Goal: Task Accomplishment & Management: Complete application form

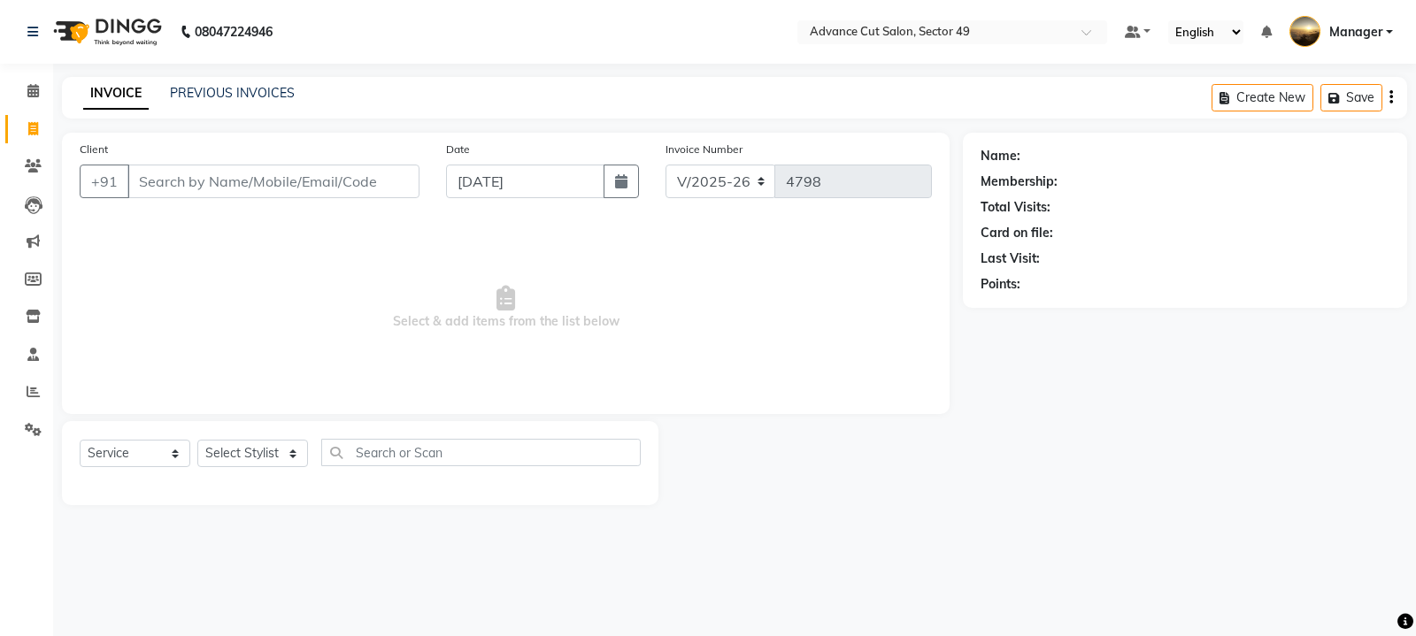
select select "4616"
select select "service"
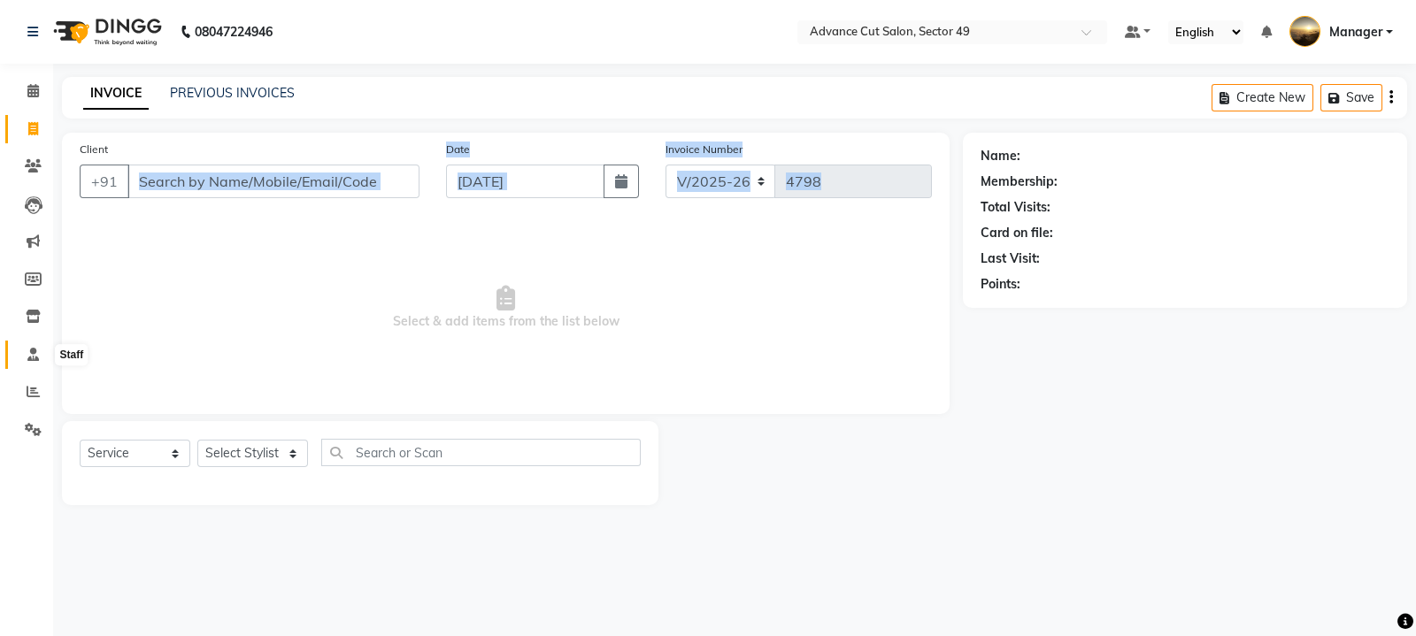
click at [31, 354] on icon at bounding box center [33, 354] width 12 height 13
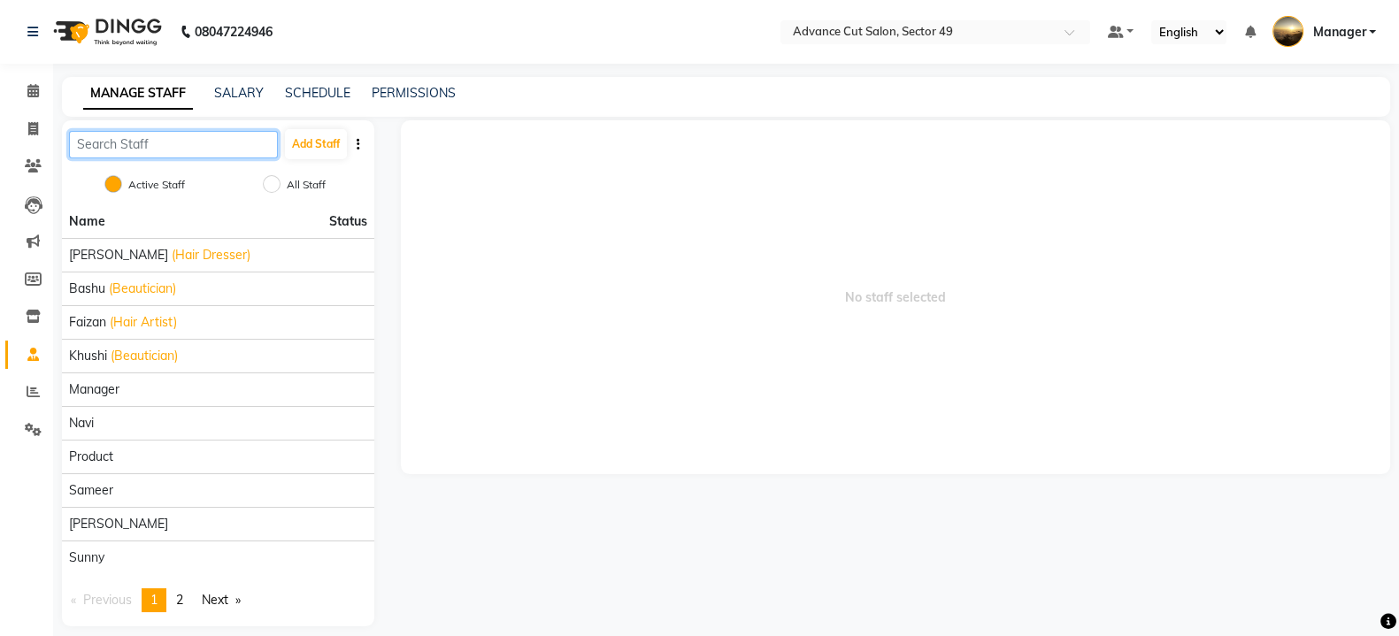
click at [221, 147] on input "text" at bounding box center [173, 144] width 209 height 27
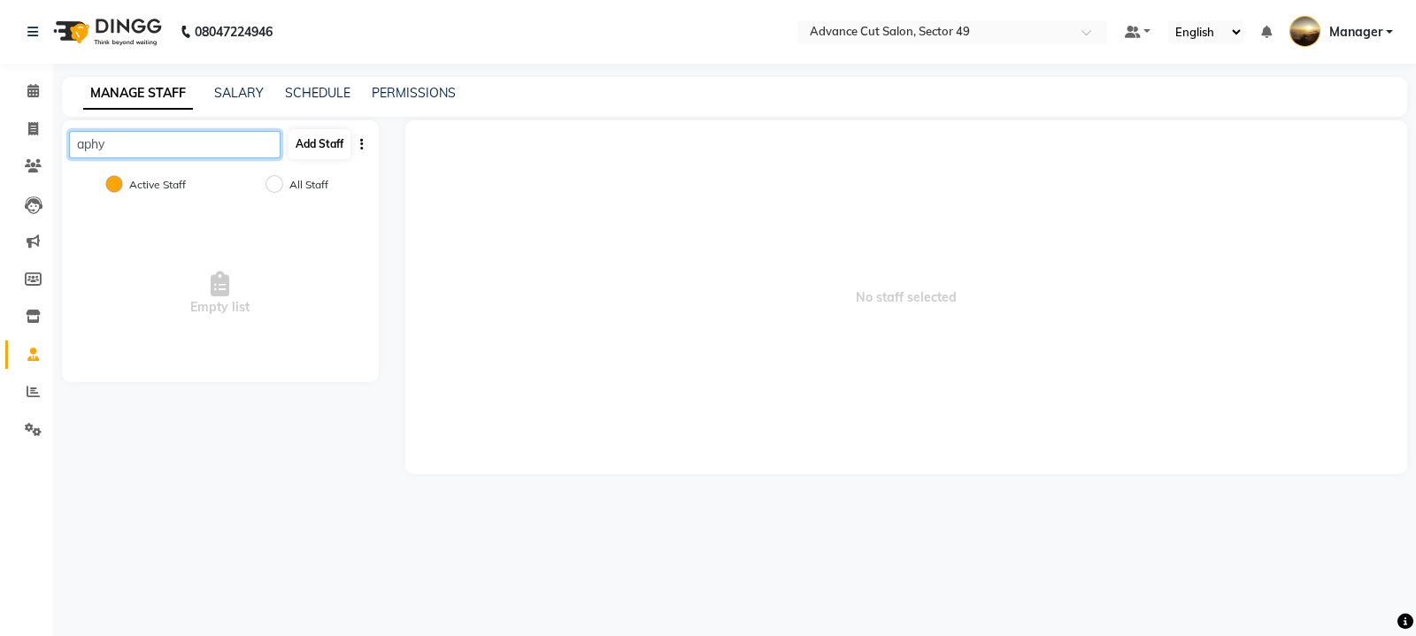
type input "aphy"
click at [325, 146] on button "Add Staff" at bounding box center [319, 144] width 62 height 30
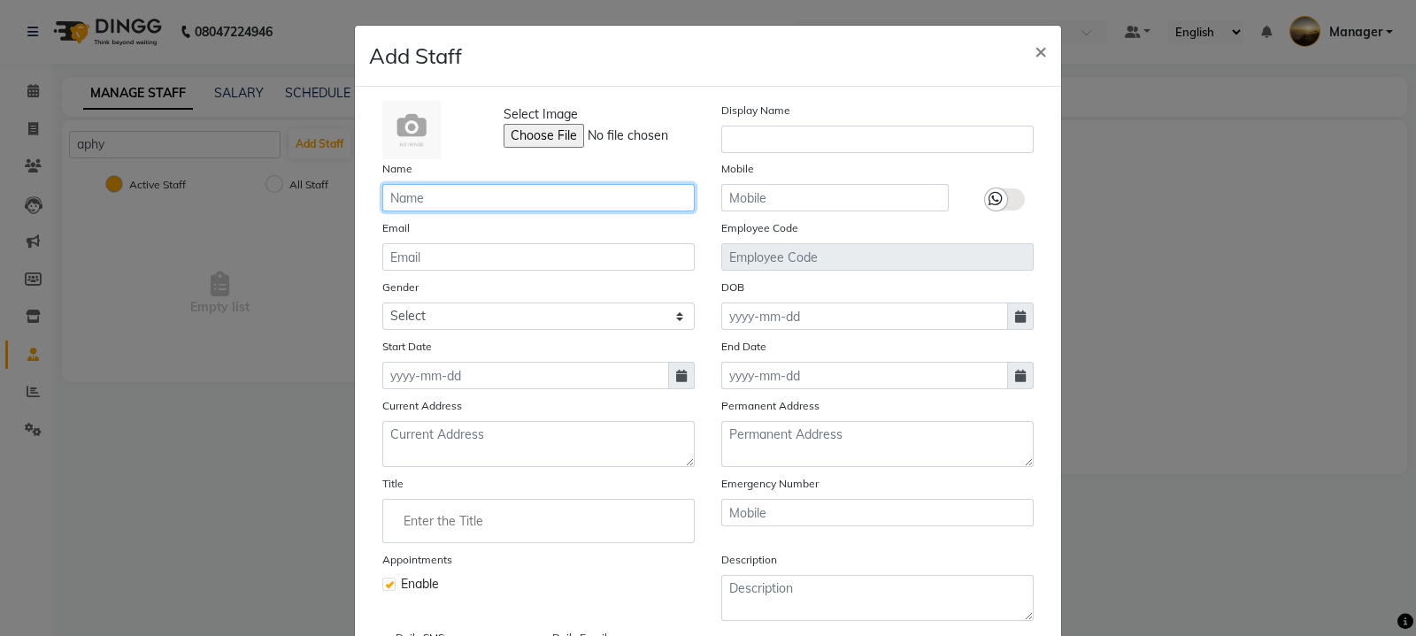
click at [403, 200] on input "text" at bounding box center [538, 197] width 312 height 27
type input "aphy"
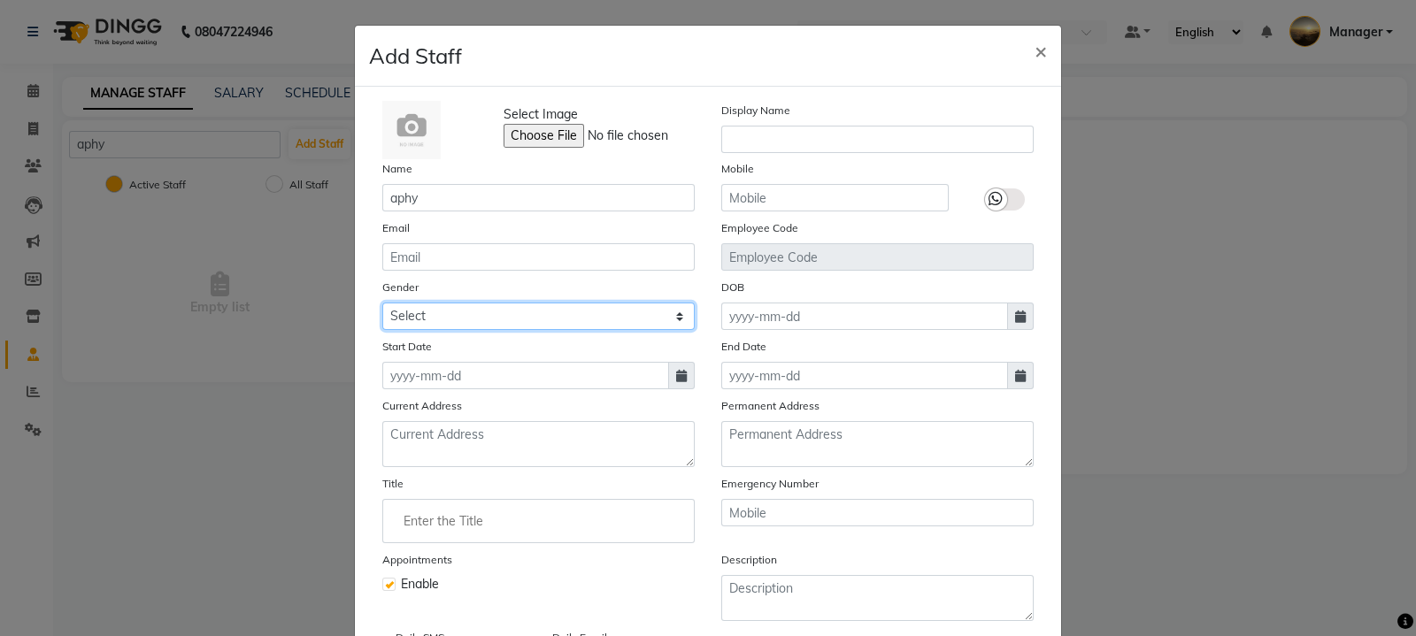
click at [437, 323] on select "Select [DEMOGRAPHIC_DATA] [DEMOGRAPHIC_DATA] Other Prefer Not To Say" at bounding box center [538, 316] width 312 height 27
select select "[DEMOGRAPHIC_DATA]"
click at [382, 305] on select "Select [DEMOGRAPHIC_DATA] [DEMOGRAPHIC_DATA] Other Prefer Not To Say" at bounding box center [538, 316] width 312 height 27
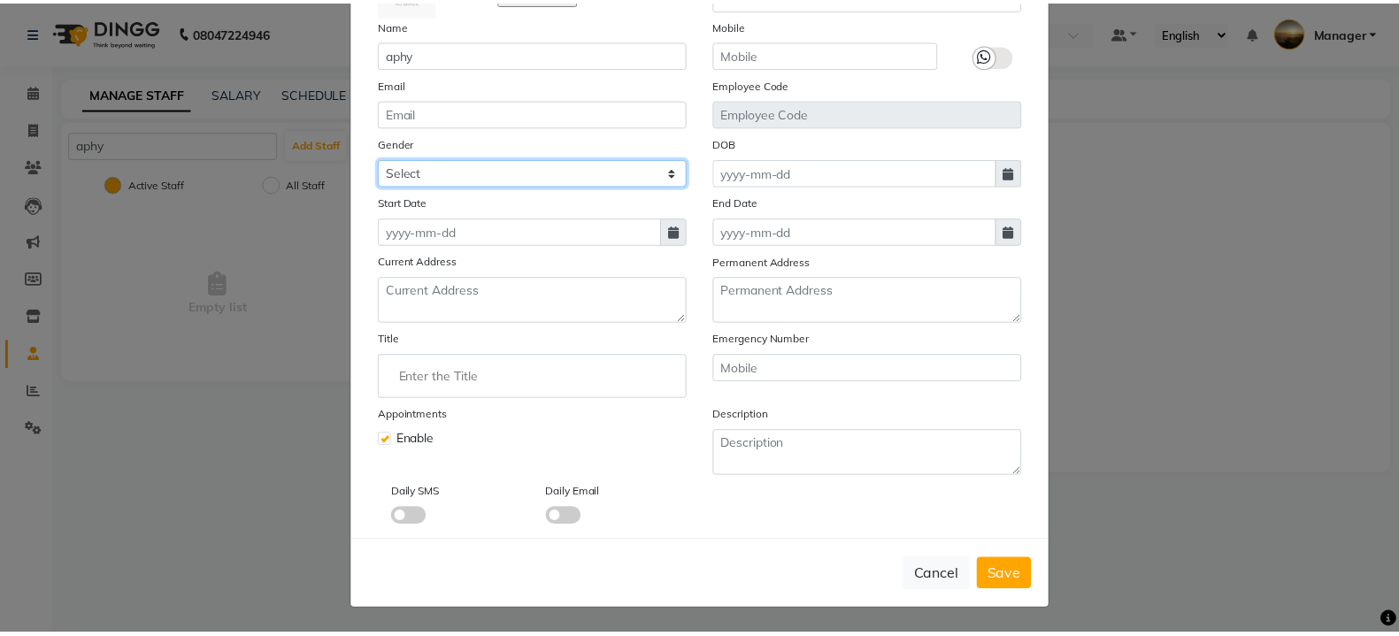
scroll to position [151, 0]
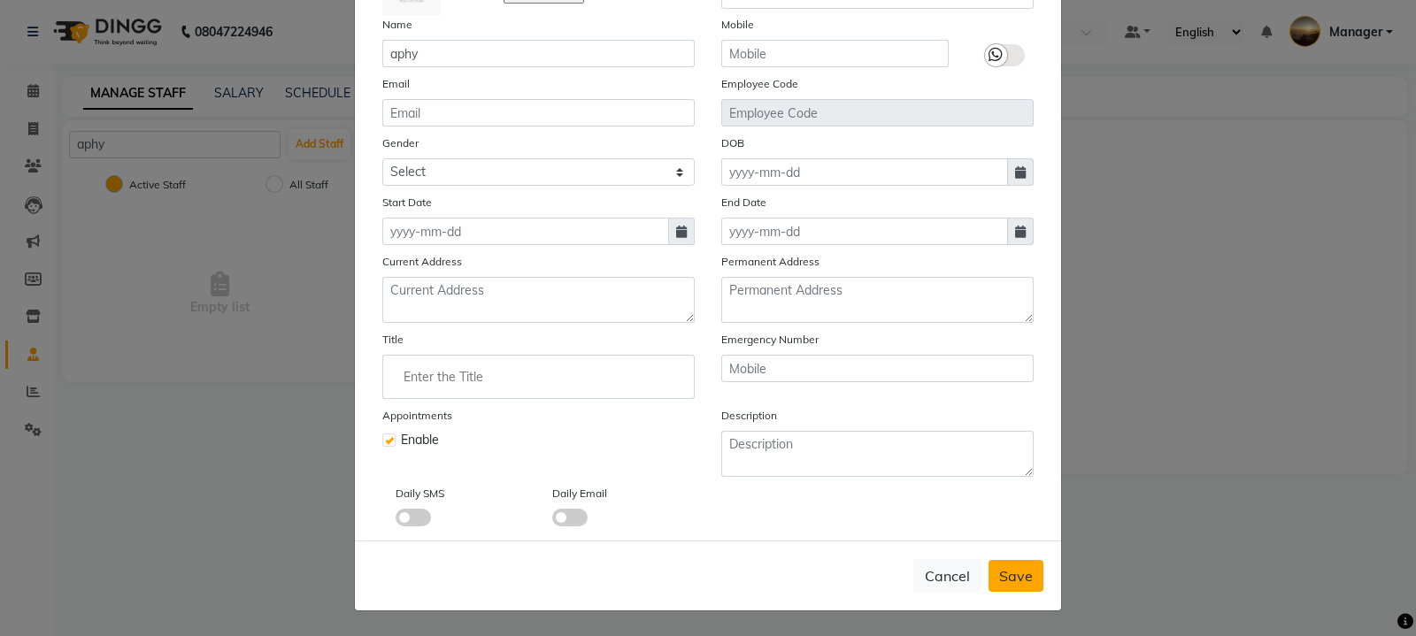
click at [1002, 579] on span "Save" at bounding box center [1016, 576] width 34 height 18
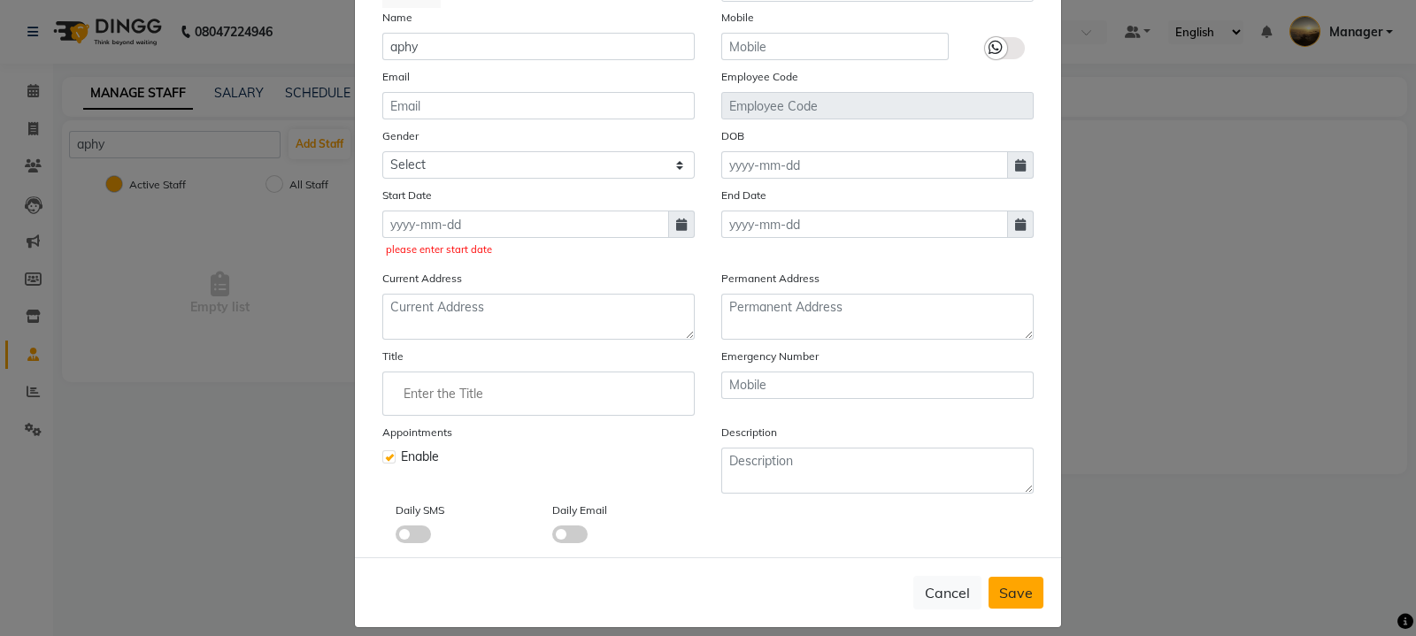
click at [1010, 599] on span "Save" at bounding box center [1016, 593] width 34 height 18
click at [438, 231] on input at bounding box center [525, 224] width 287 height 27
select select "9"
select select "2025"
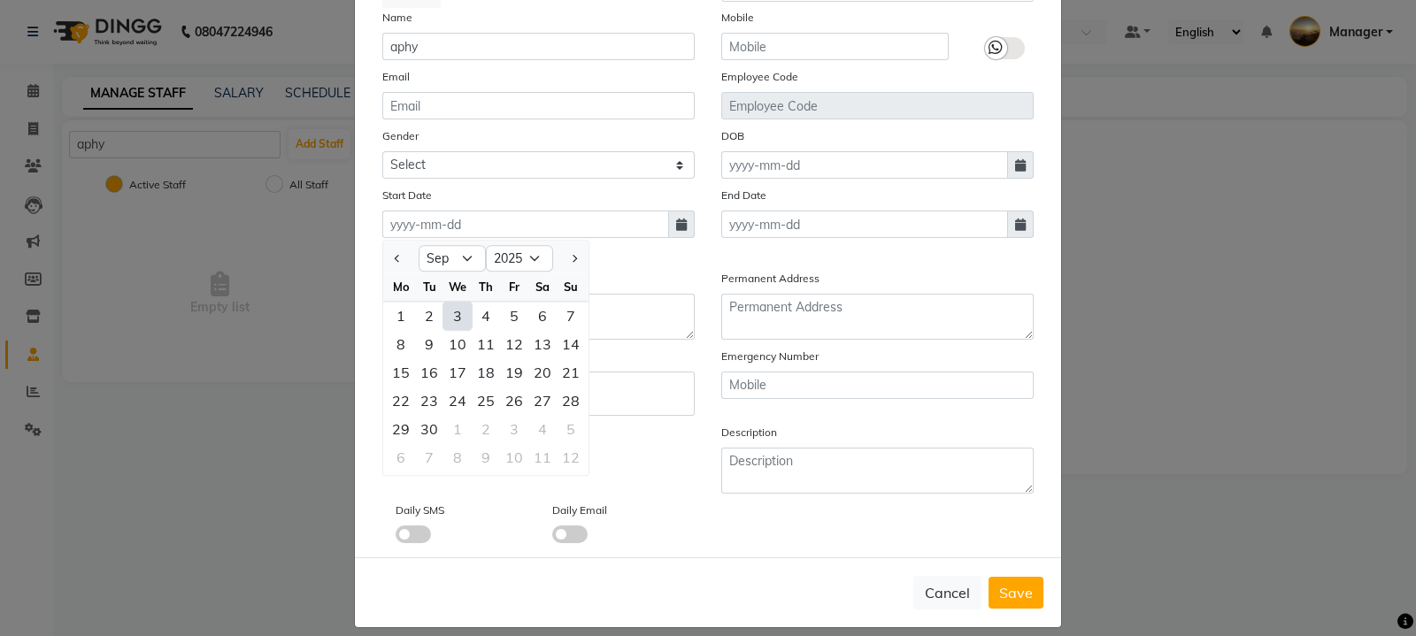
click at [446, 317] on div "3" at bounding box center [457, 316] width 28 height 28
type input "[DATE]"
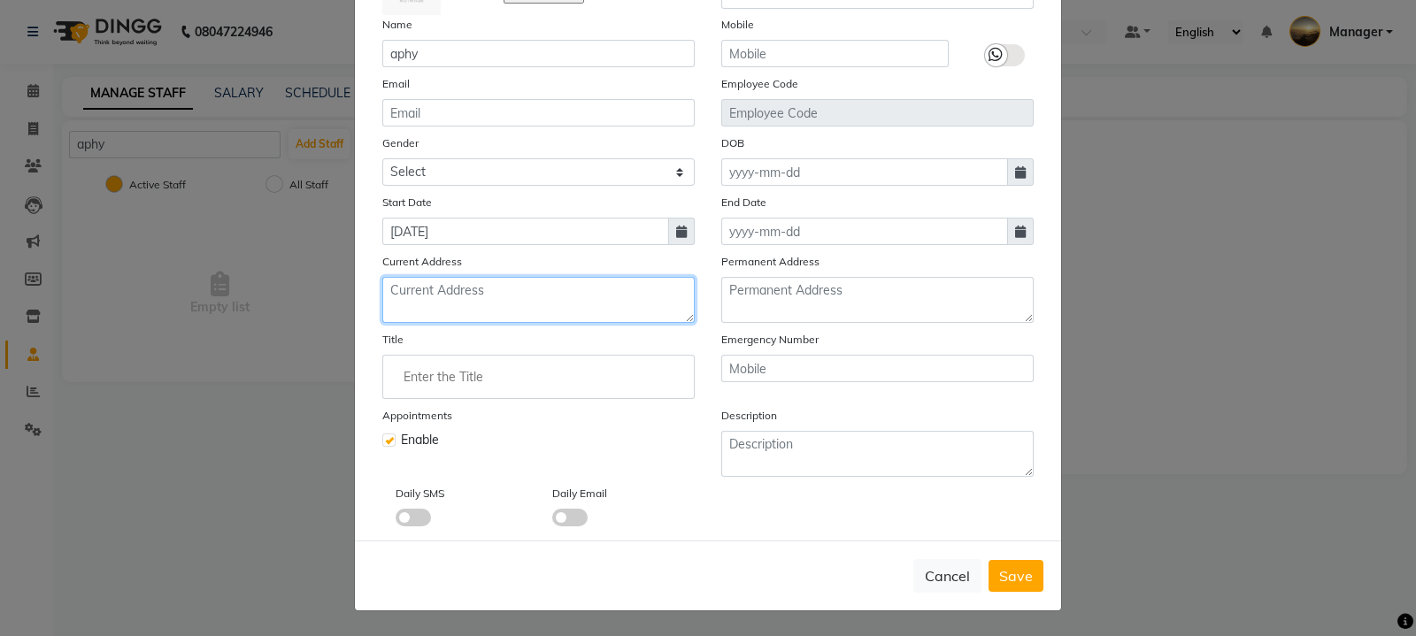
click at [469, 293] on textarea at bounding box center [538, 300] width 312 height 46
type textarea "fazilpur jharsa"
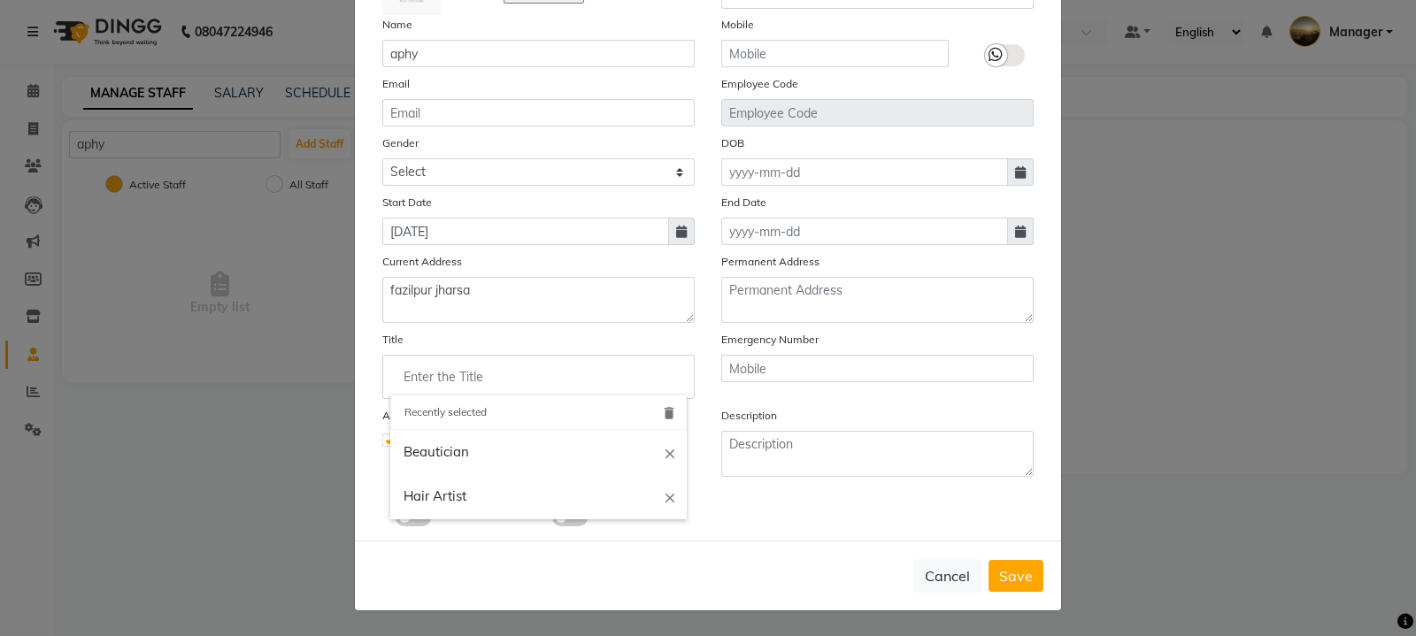
click at [451, 379] on input "Enter the Title" at bounding box center [538, 376] width 296 height 35
click at [472, 453] on link "Beautician" at bounding box center [538, 452] width 296 height 45
type input "Beautician"
click at [763, 332] on label "Emergency Number" at bounding box center [769, 340] width 97 height 16
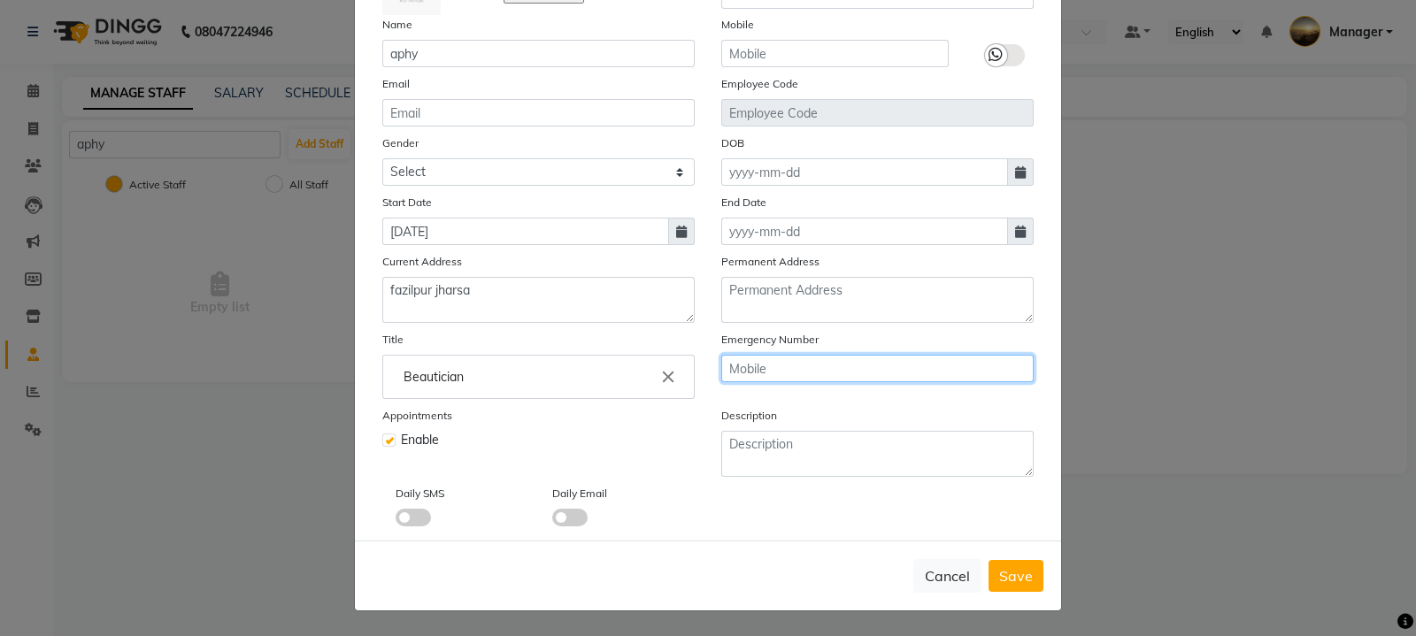
click at [765, 370] on input "text" at bounding box center [877, 368] width 312 height 27
type input "9654183083"
drag, startPoint x: 1010, startPoint y: 574, endPoint x: 883, endPoint y: 566, distance: 127.7
click at [988, 575] on button "Save" at bounding box center [1015, 576] width 55 height 32
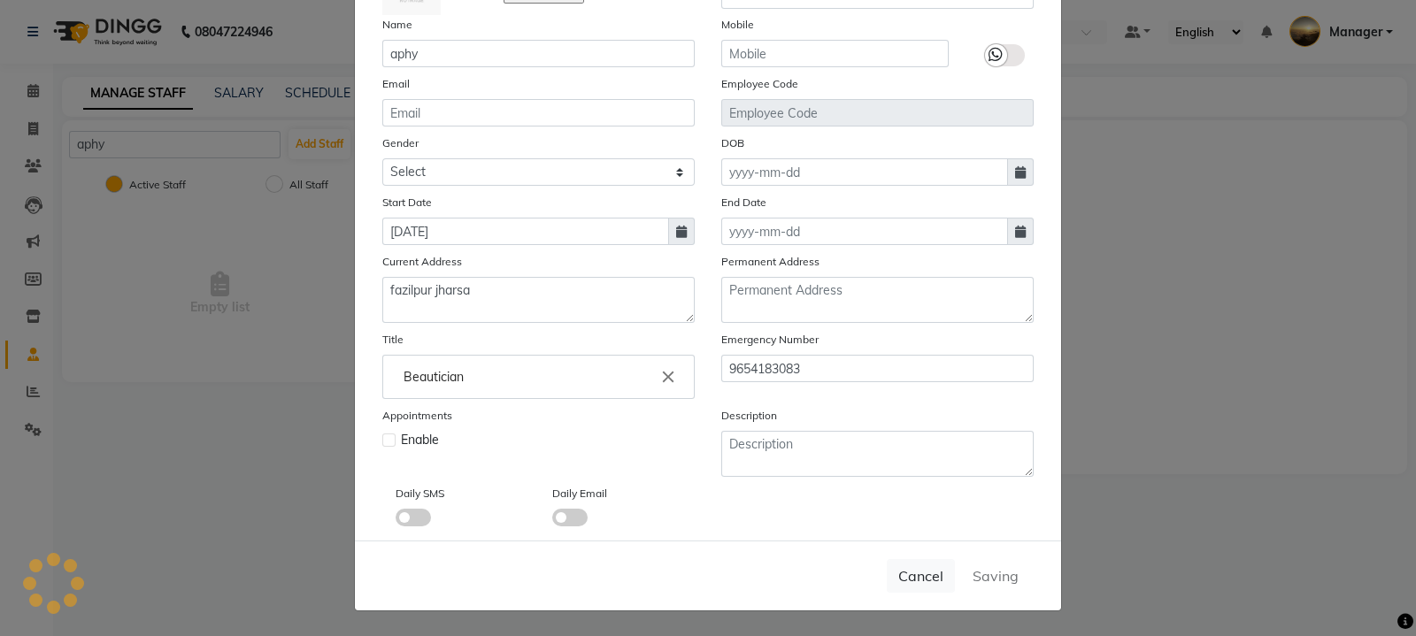
select select
checkbox input "false"
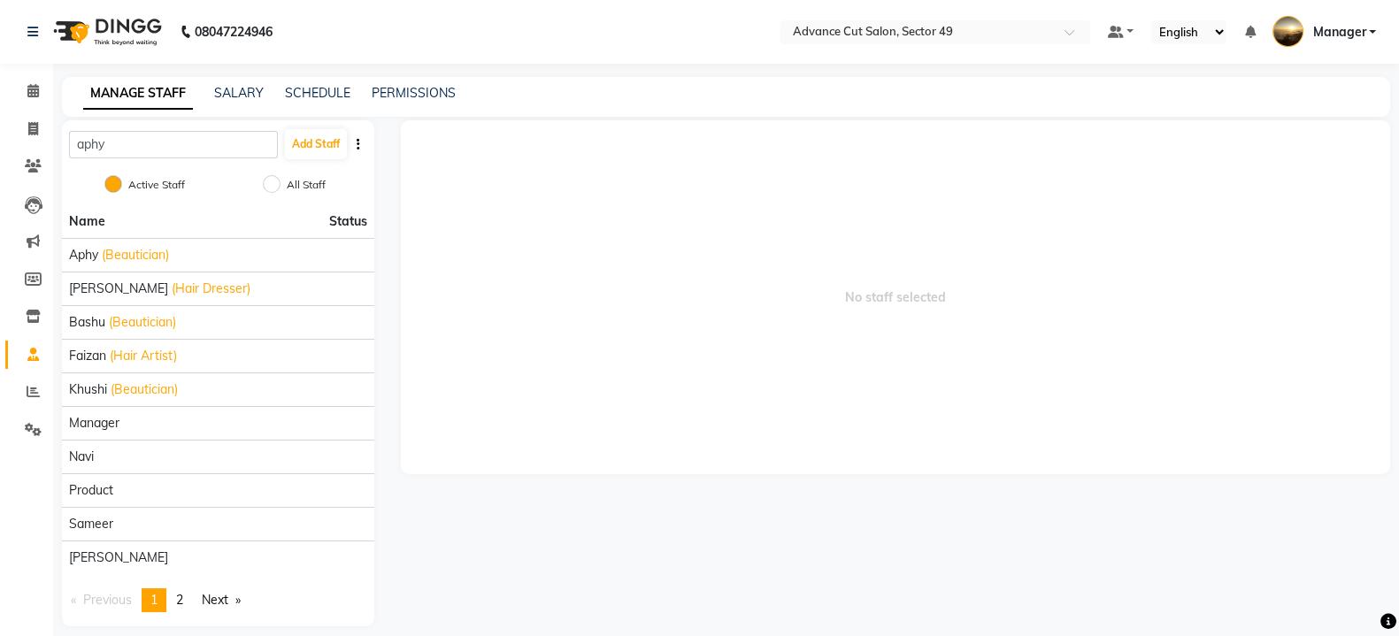
click at [548, 310] on span "No staff selected" at bounding box center [895, 297] width 989 height 354
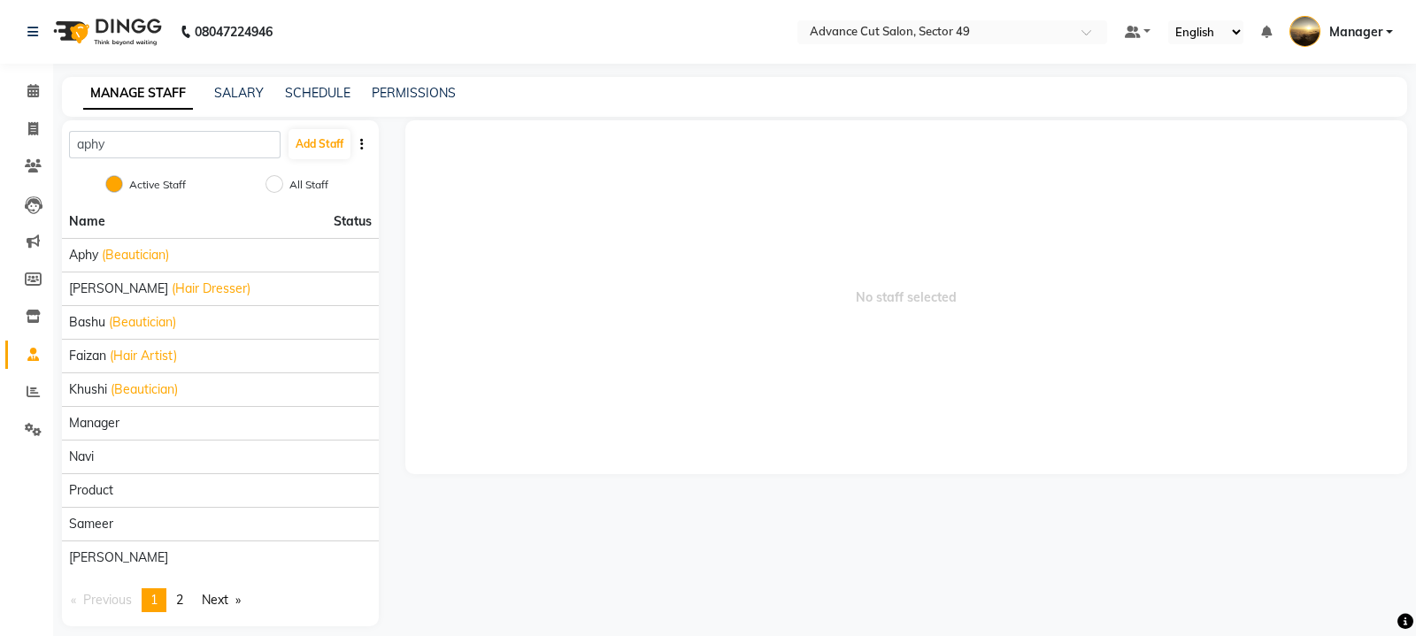
select select "4616"
select select "service"
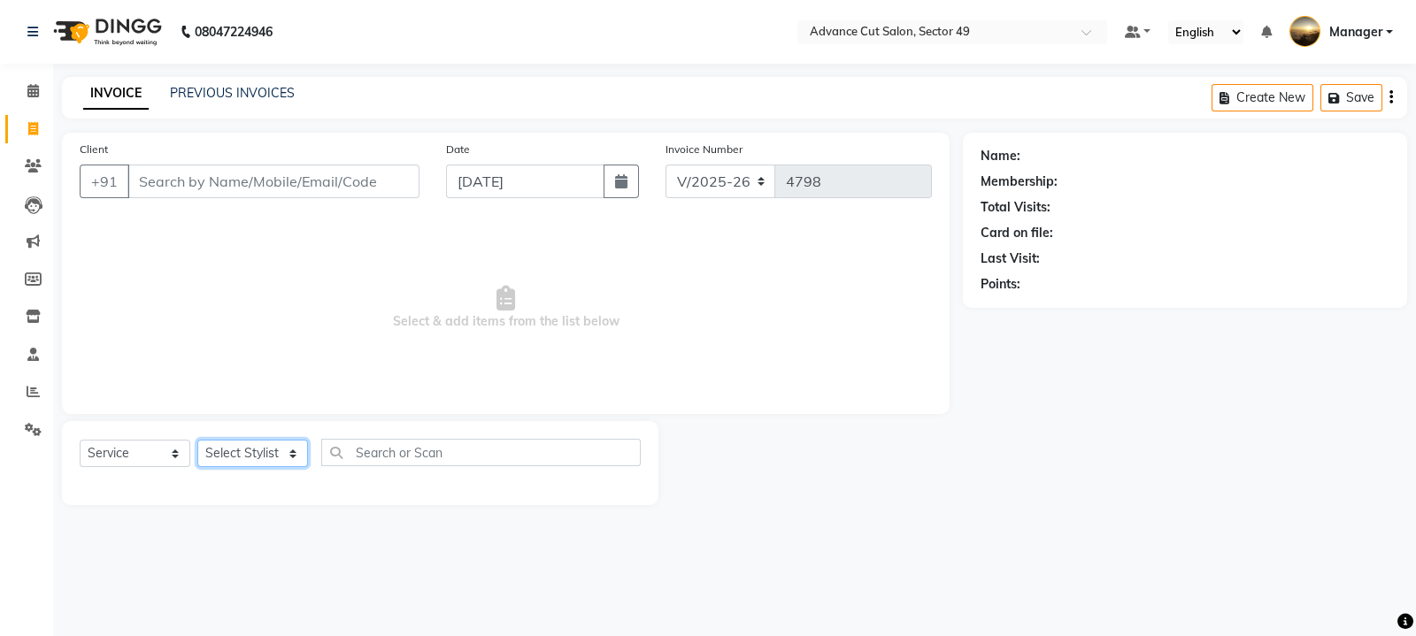
click at [291, 451] on select "Select Stylist aphy [PERSON_NAME] [PERSON_NAME] Manager Navi product [PERSON_NA…" at bounding box center [252, 453] width 111 height 27
click at [26, 127] on span at bounding box center [33, 129] width 31 height 20
select select "4616"
select select "service"
click at [273, 456] on select "Select Stylist aphy [PERSON_NAME] [PERSON_NAME] Manager Navi product [PERSON_NA…" at bounding box center [252, 453] width 111 height 27
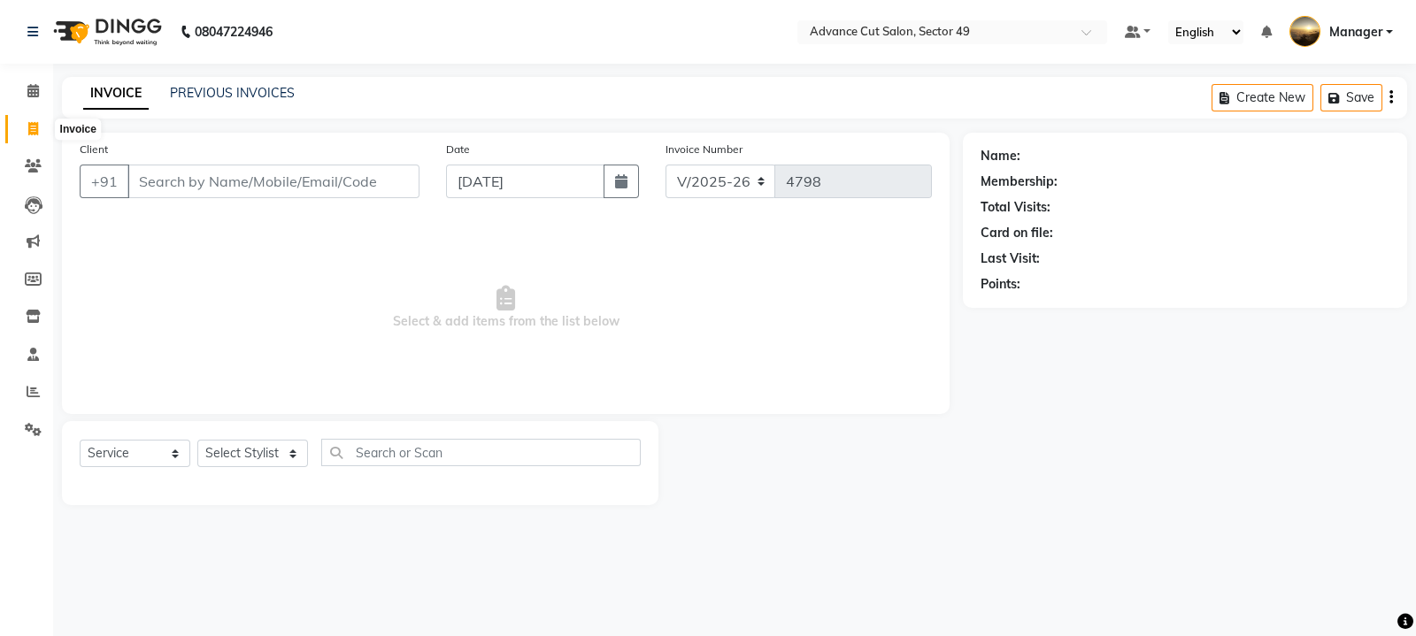
click at [32, 130] on icon at bounding box center [33, 128] width 10 height 13
select select "service"
type input "4798"
select select "4616"
click at [35, 353] on icon at bounding box center [33, 354] width 12 height 13
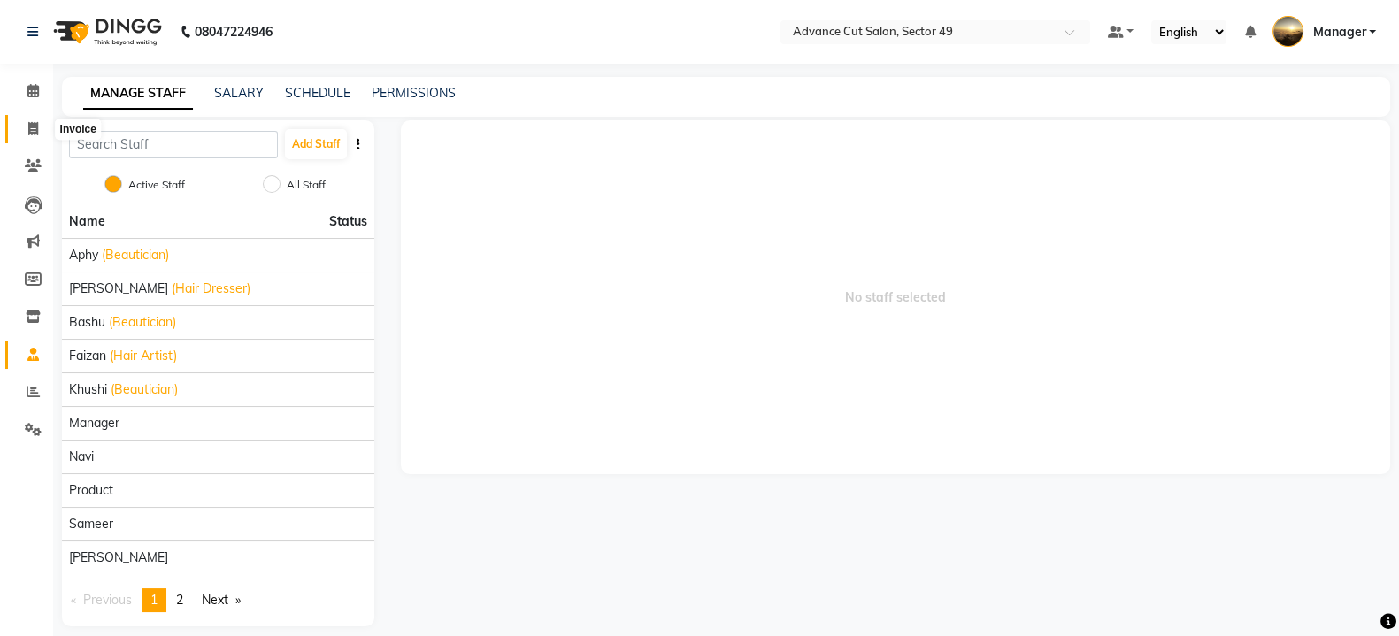
click at [35, 131] on icon at bounding box center [33, 128] width 10 height 13
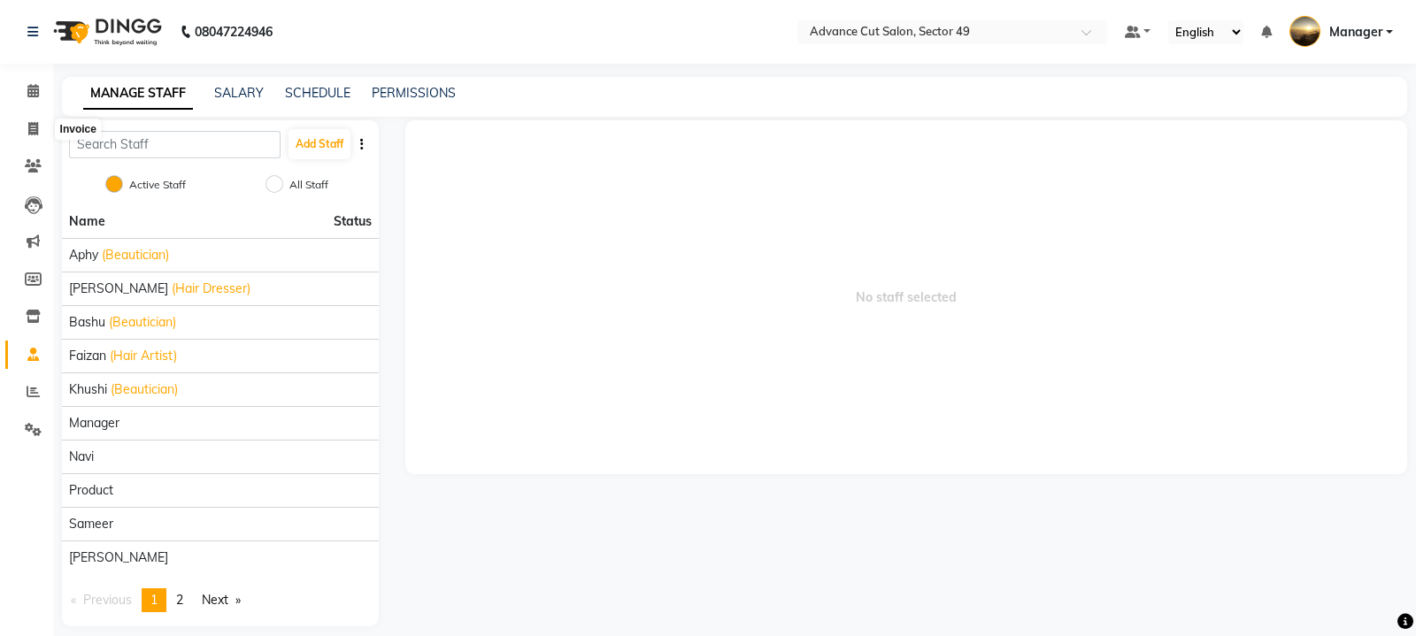
select select "service"
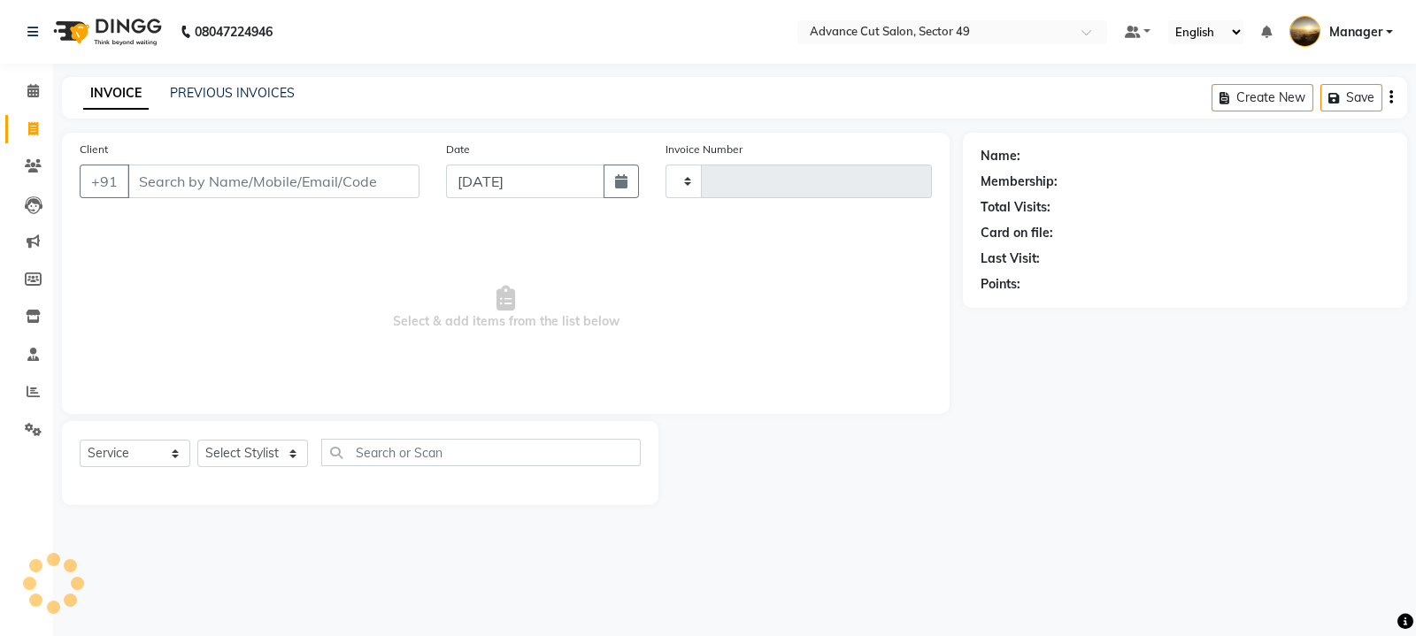
type input "4798"
select select "4616"
click at [165, 183] on input "Client" at bounding box center [273, 182] width 292 height 34
type input "9"
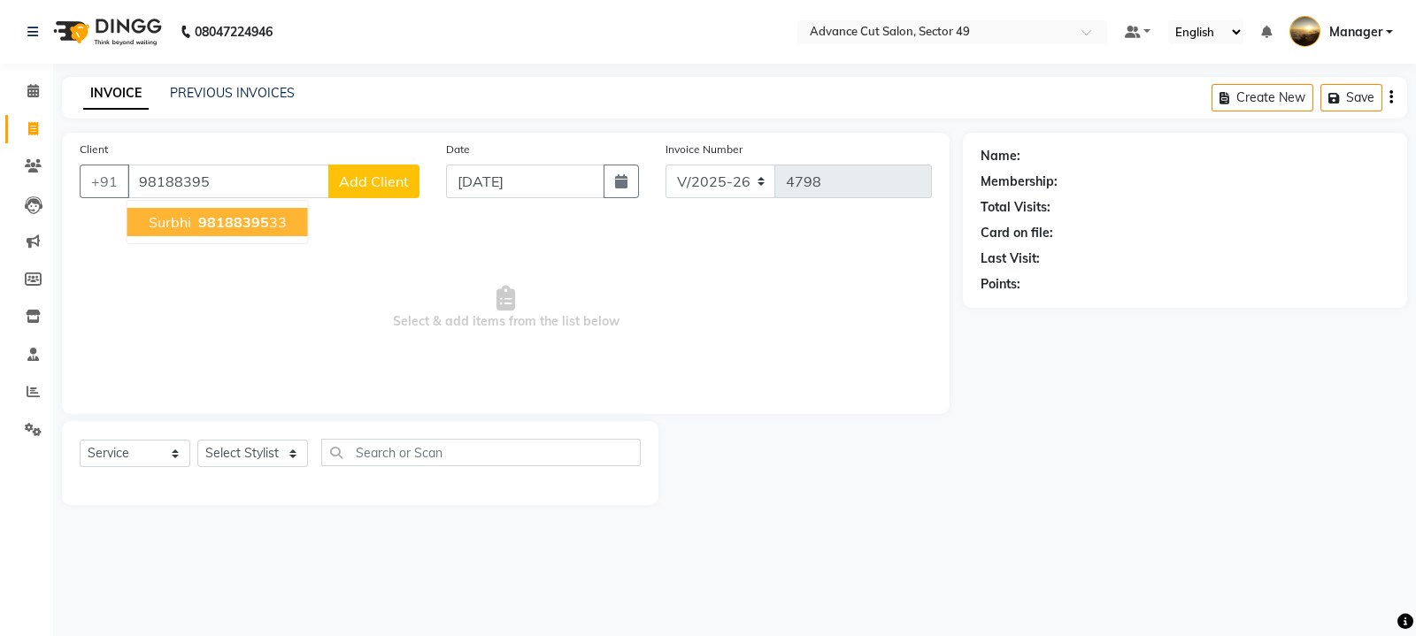
click at [221, 227] on span "98188395" at bounding box center [233, 222] width 71 height 18
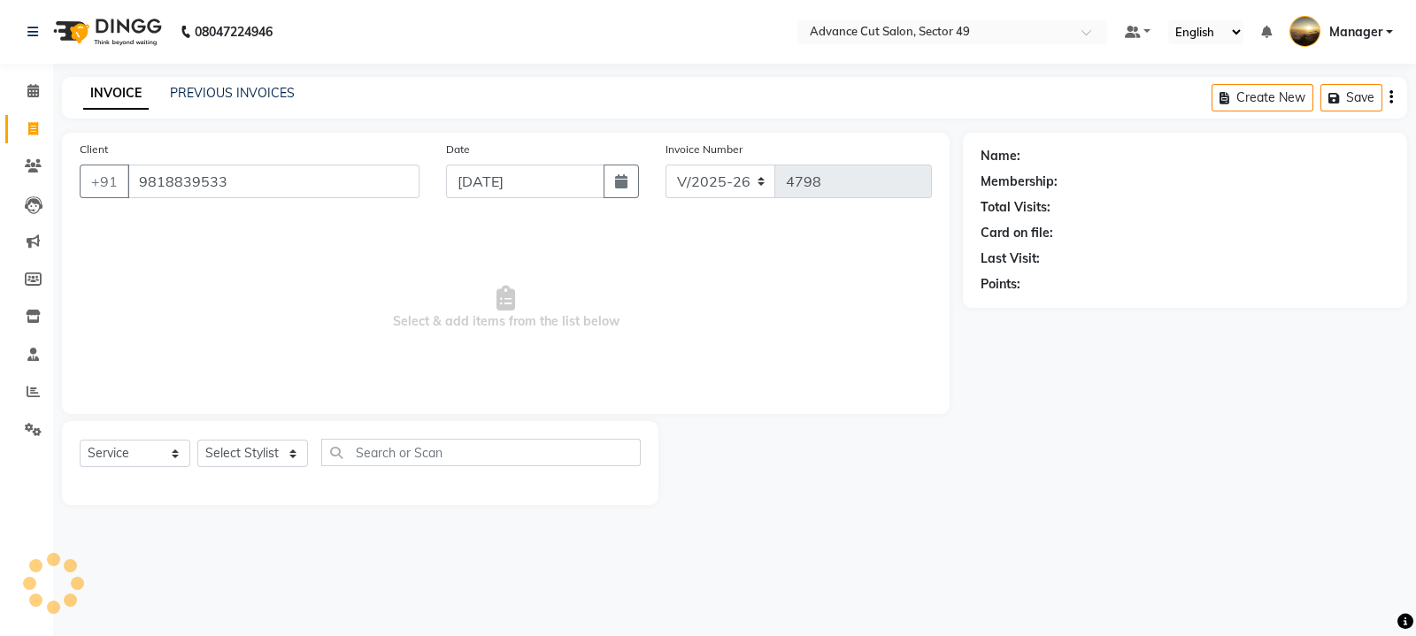
type input "9818839533"
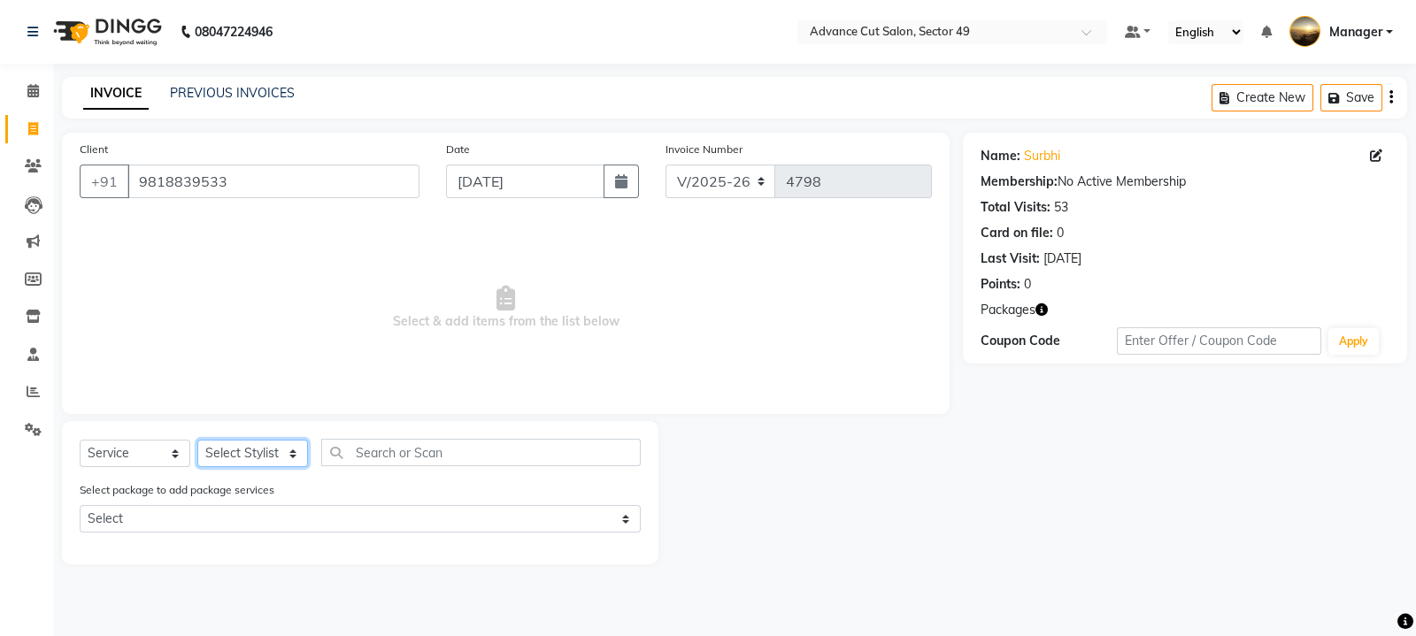
click at [283, 450] on select "Select Stylist aphy [PERSON_NAME] [PERSON_NAME] Manager Navi product [PERSON_NA…" at bounding box center [252, 453] width 111 height 27
select select "88540"
click at [197, 441] on select "Select Stylist aphy [PERSON_NAME] [PERSON_NAME] Manager Navi product [PERSON_NA…" at bounding box center [252, 453] width 111 height 27
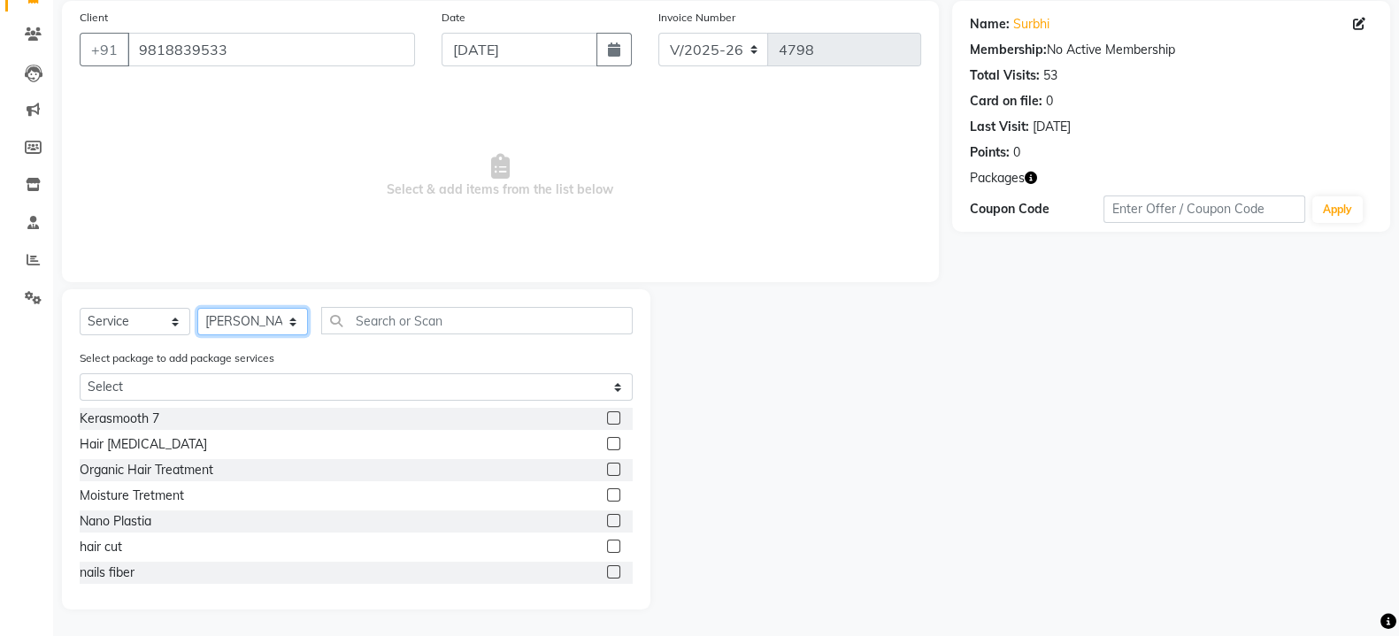
scroll to position [133, 0]
click at [367, 324] on input "text" at bounding box center [476, 320] width 311 height 27
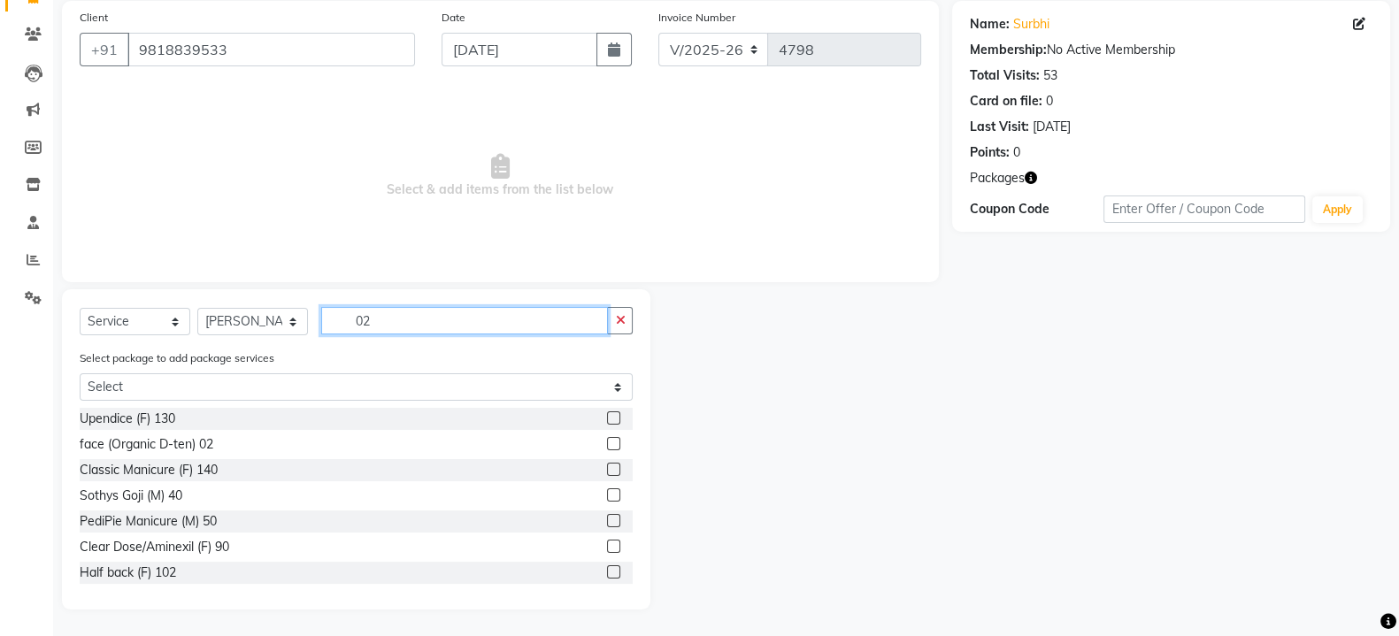
scroll to position [34, 0]
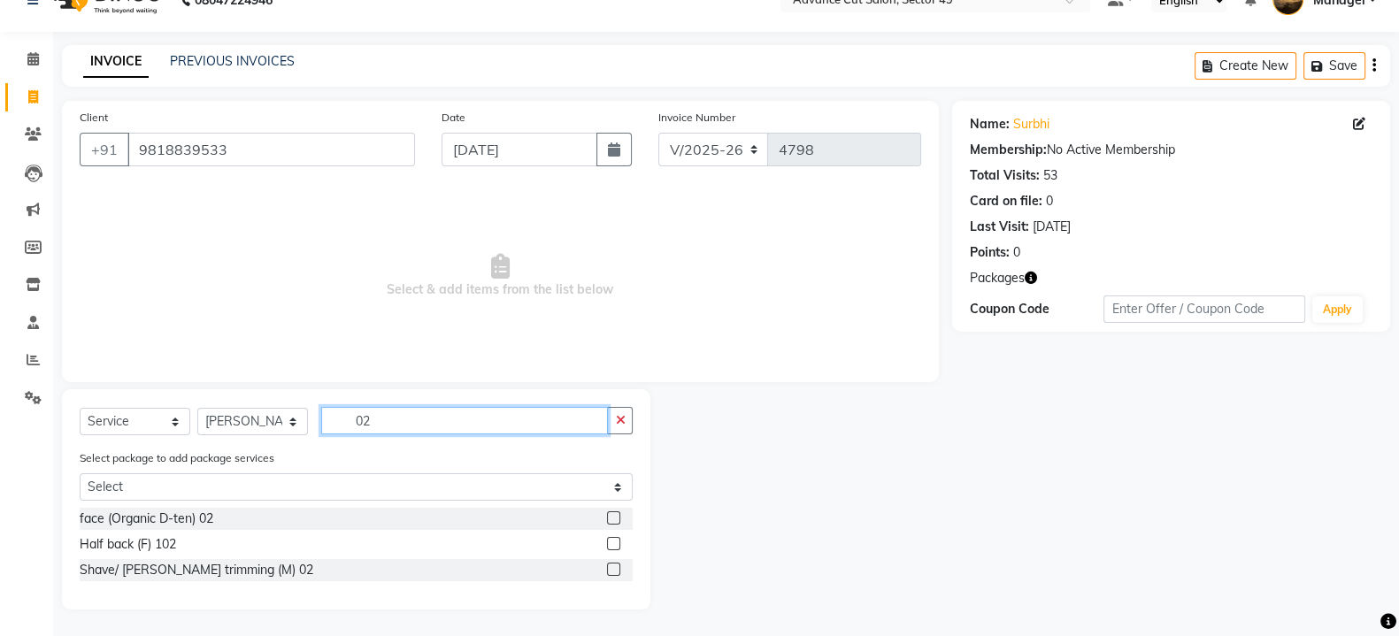
type input "02"
click at [615, 572] on label at bounding box center [613, 569] width 13 height 13
click at [615, 572] on input "checkbox" at bounding box center [613, 570] width 12 height 12
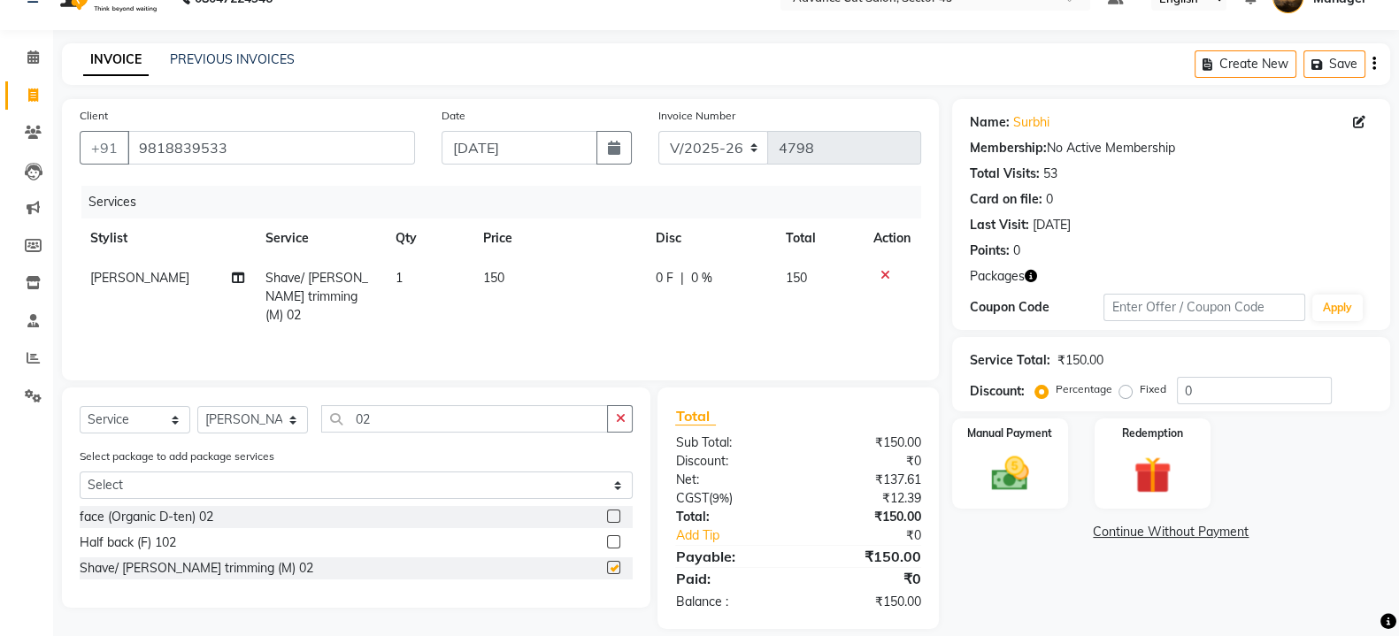
checkbox input "false"
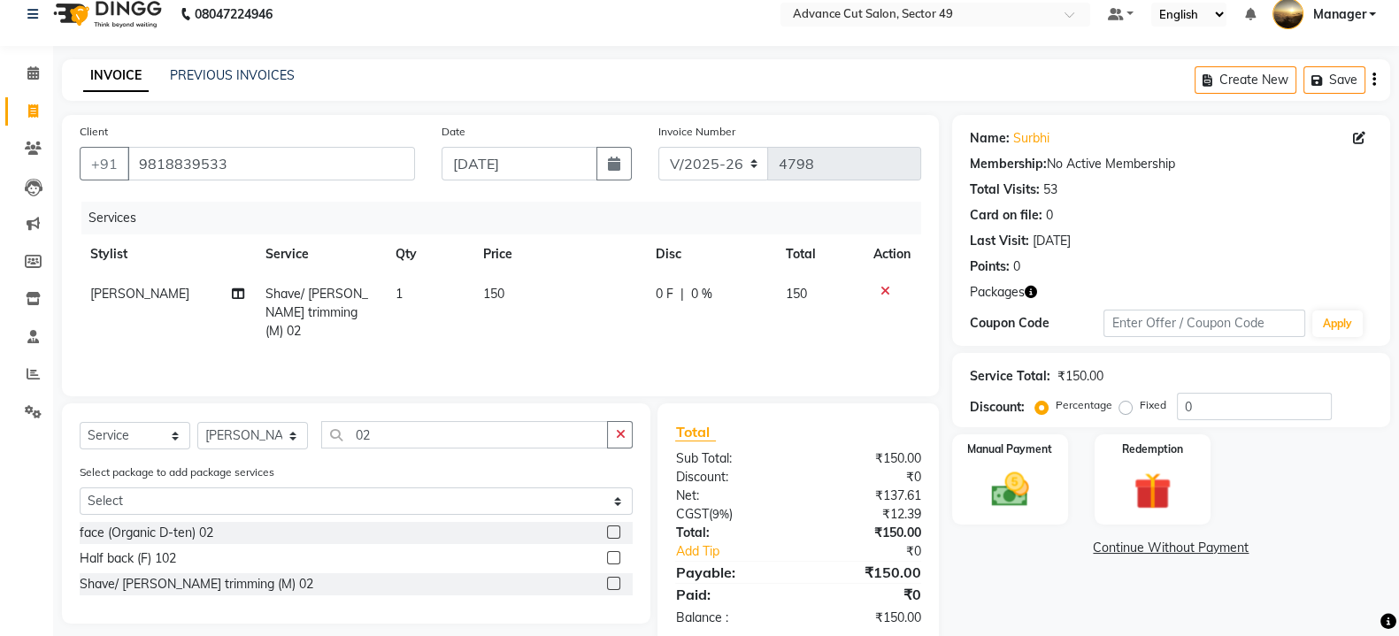
scroll to position [0, 0]
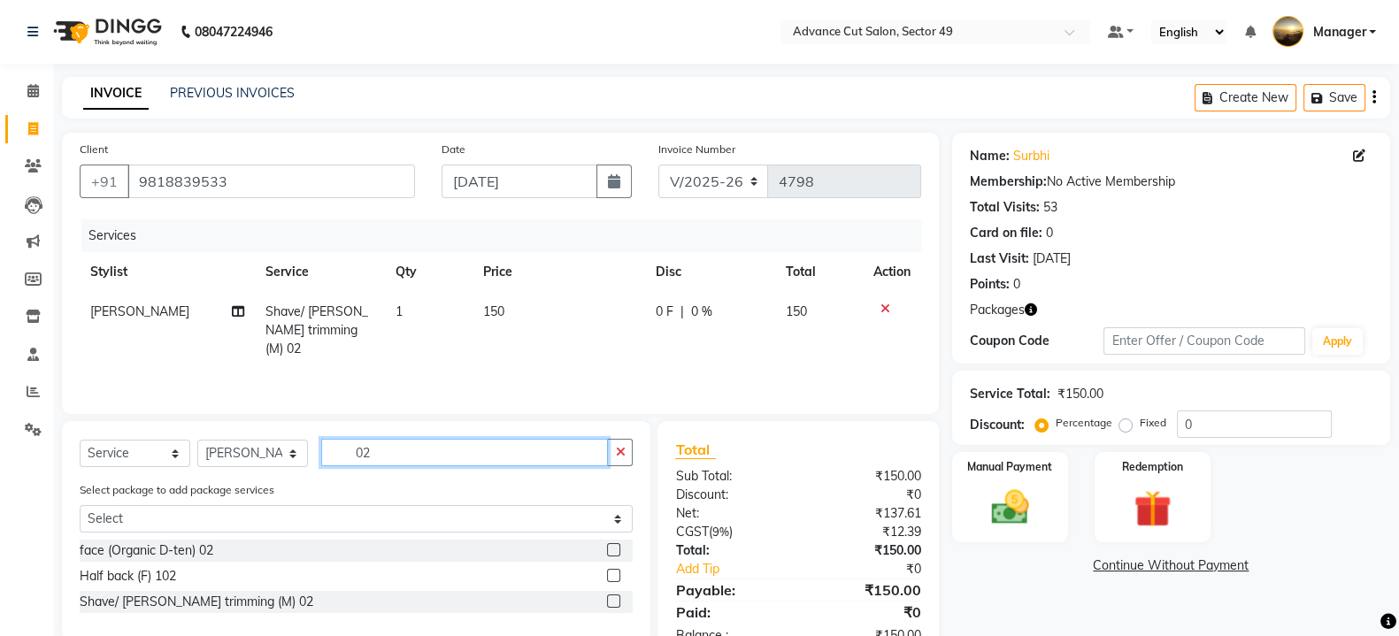
click at [377, 452] on input "02" at bounding box center [464, 452] width 287 height 27
type input "01"
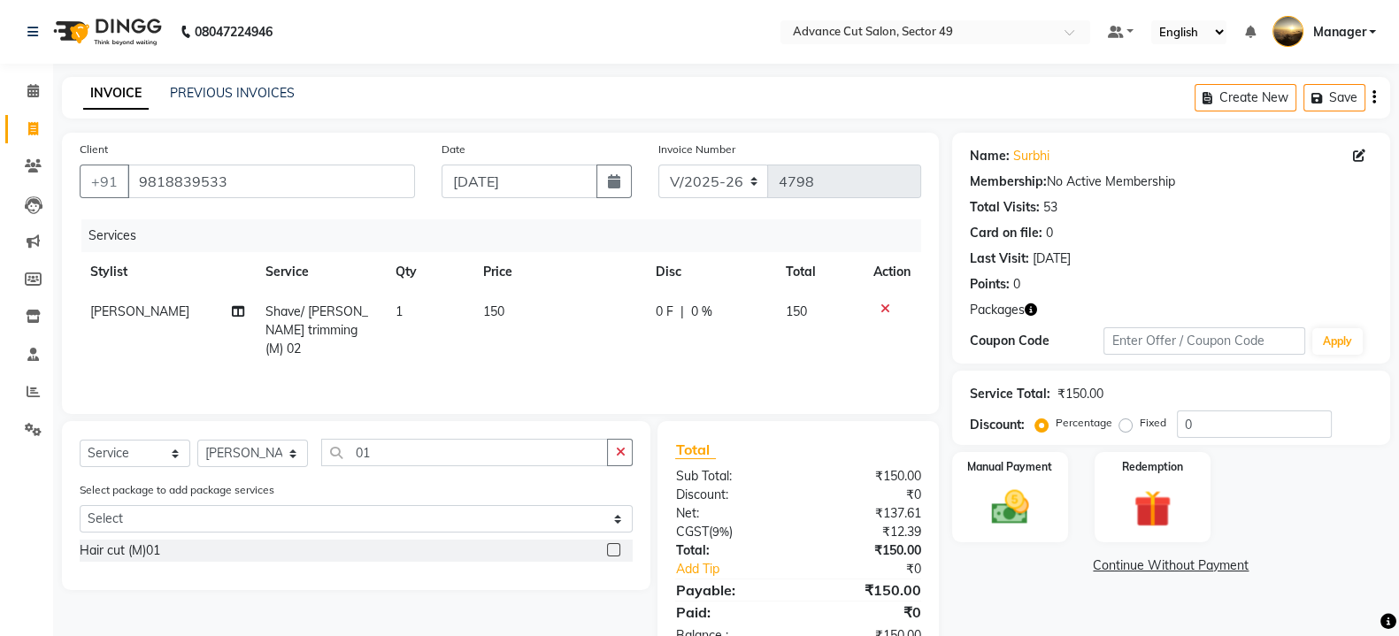
click at [616, 548] on label at bounding box center [613, 549] width 13 height 13
click at [616, 548] on input "checkbox" at bounding box center [613, 551] width 12 height 12
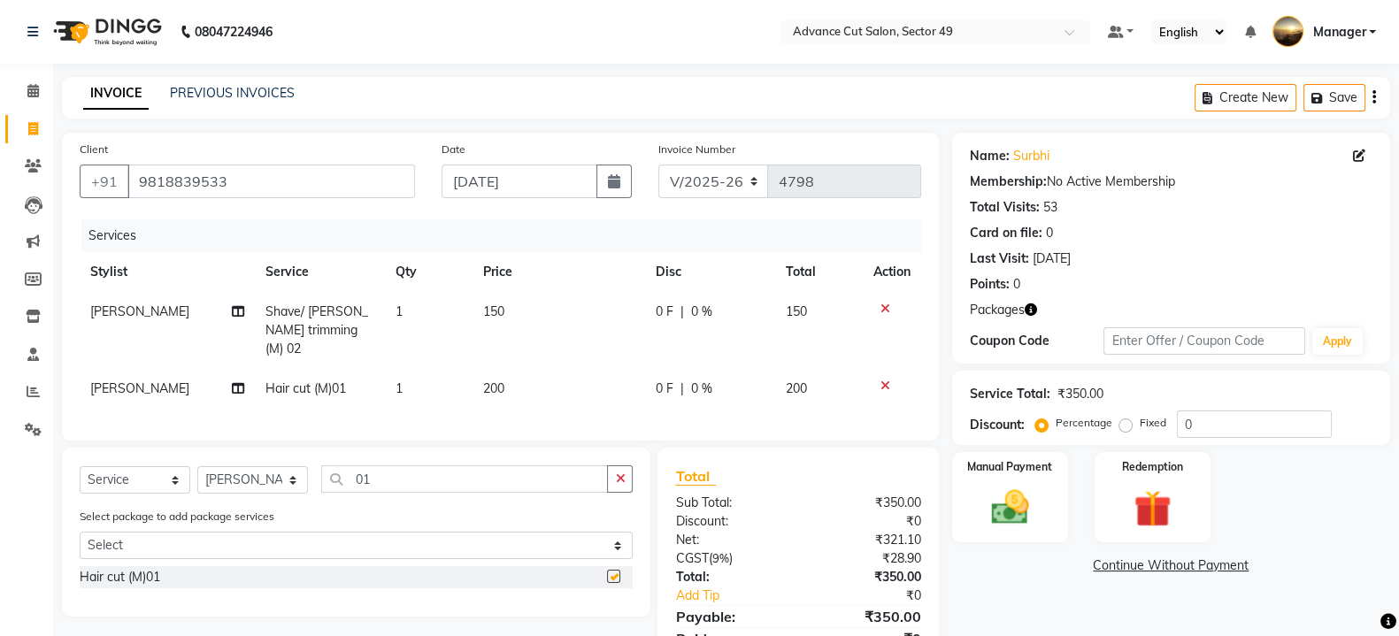
checkbox input "false"
click at [995, 496] on img at bounding box center [1010, 507] width 63 height 44
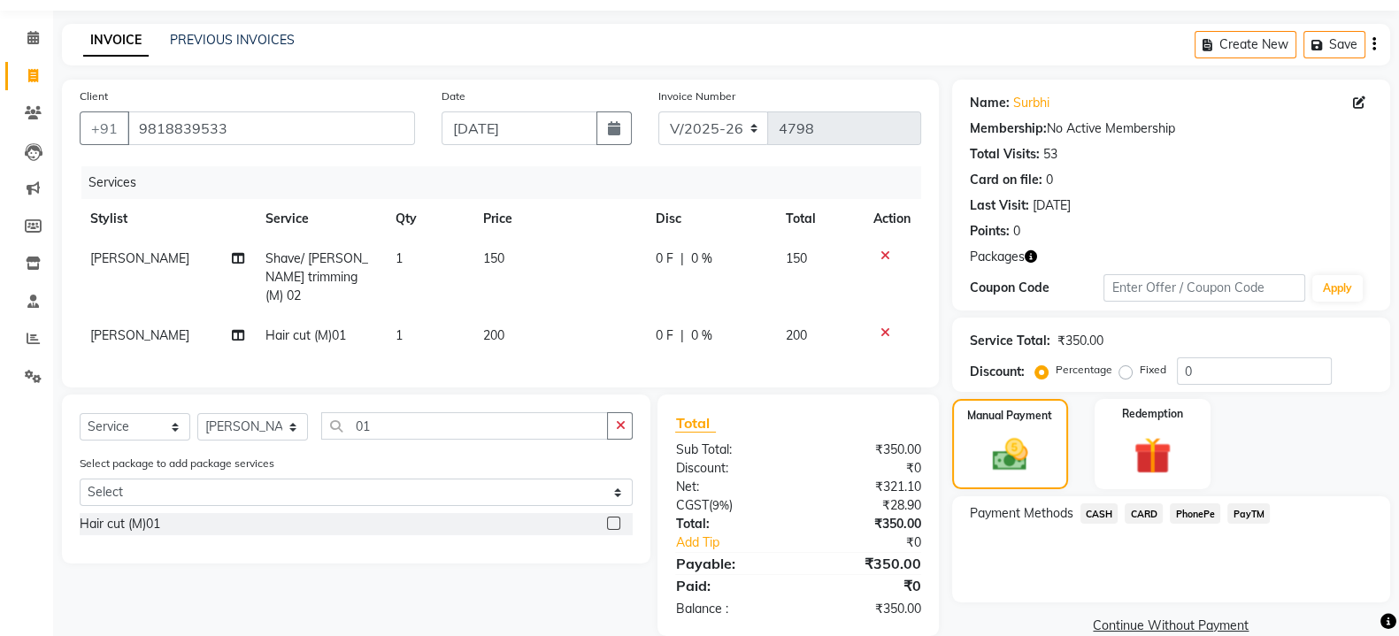
scroll to position [82, 0]
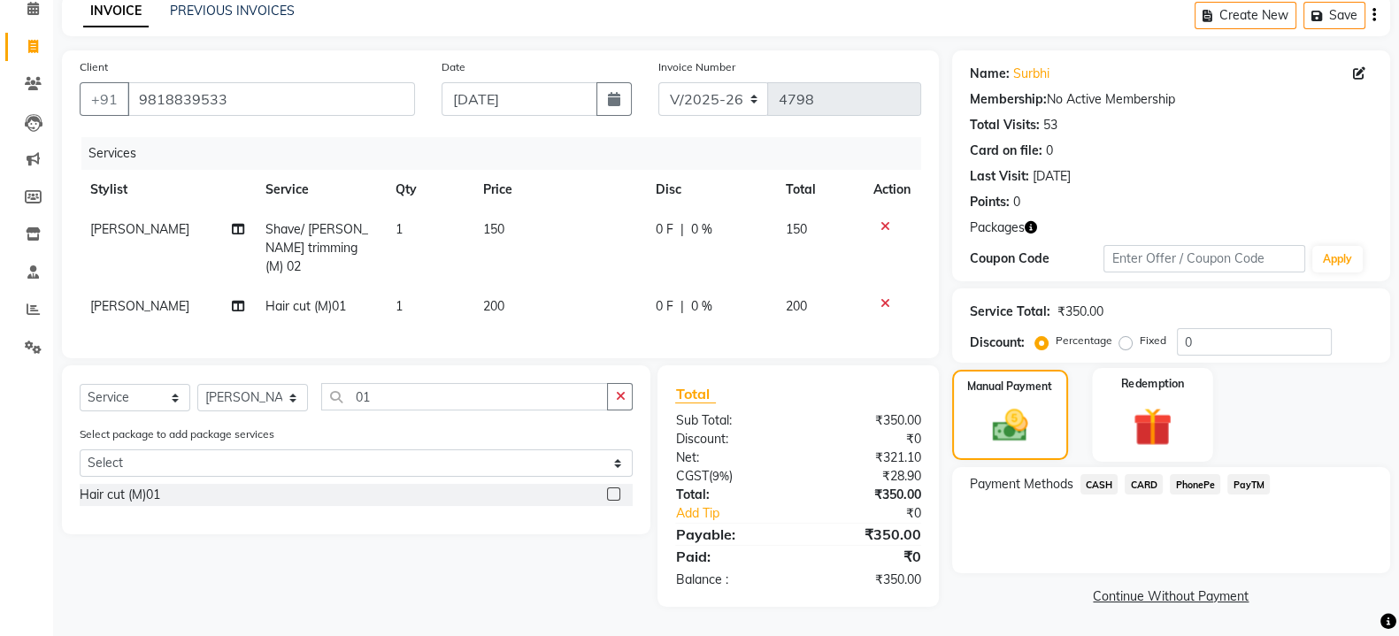
click at [1144, 418] on img at bounding box center [1152, 427] width 63 height 48
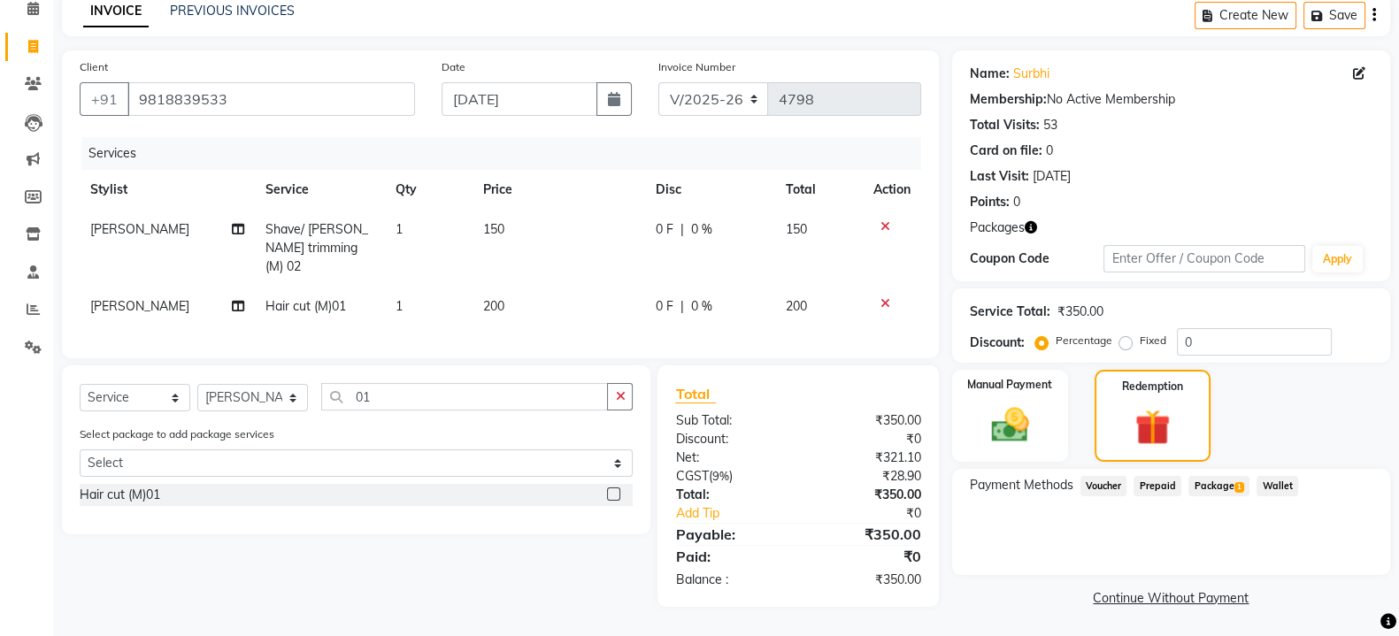
click at [1205, 488] on span "Package 1" at bounding box center [1218, 486] width 61 height 20
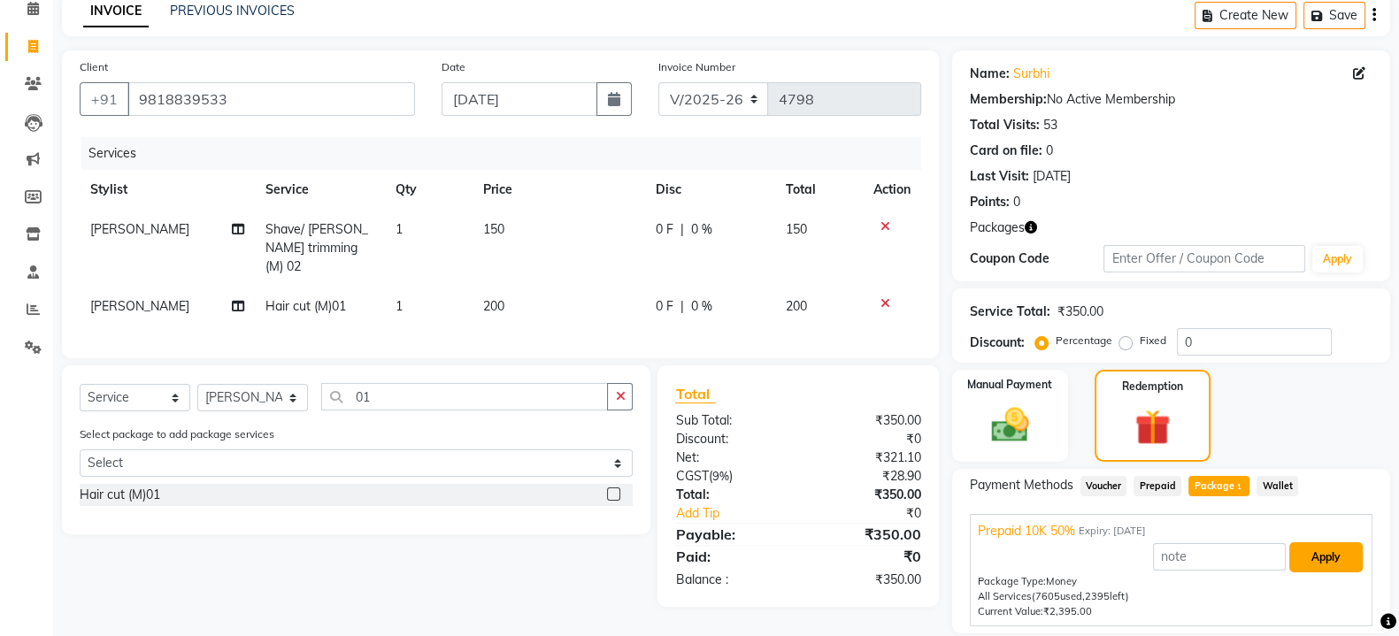
click at [1318, 559] on button "Apply" at bounding box center [1325, 557] width 73 height 30
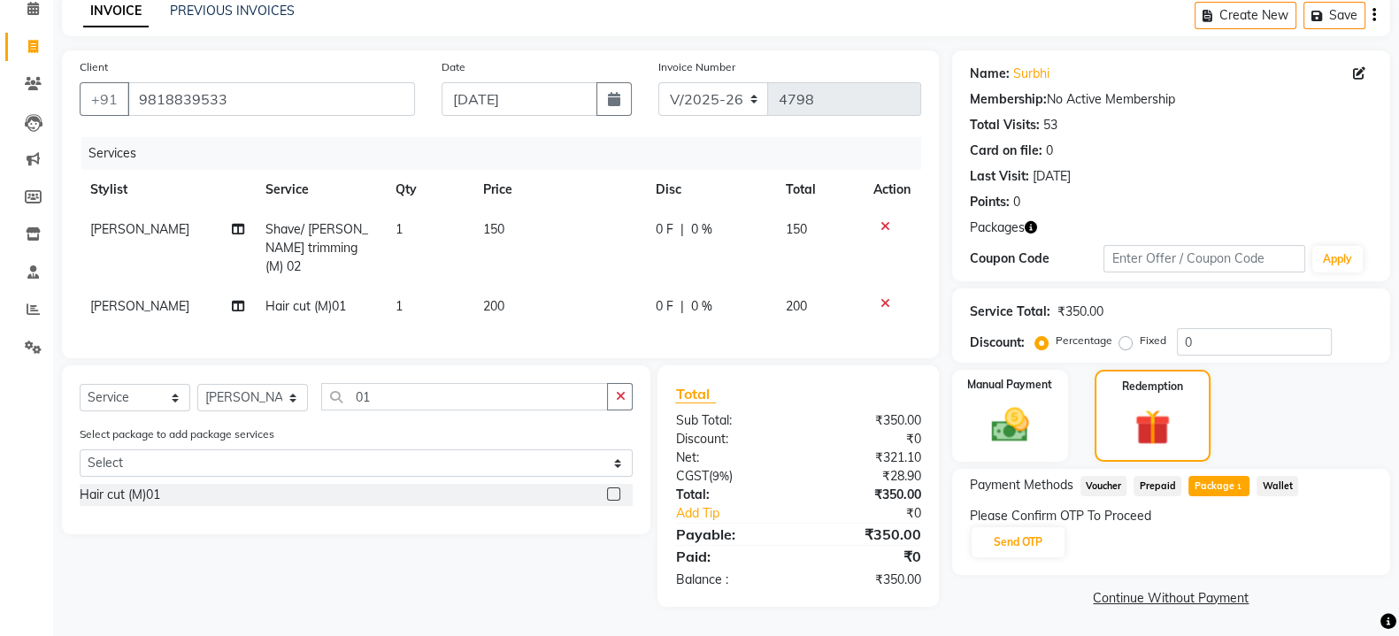
scroll to position [83, 0]
click at [1010, 530] on button "Send OTP" at bounding box center [1017, 541] width 93 height 30
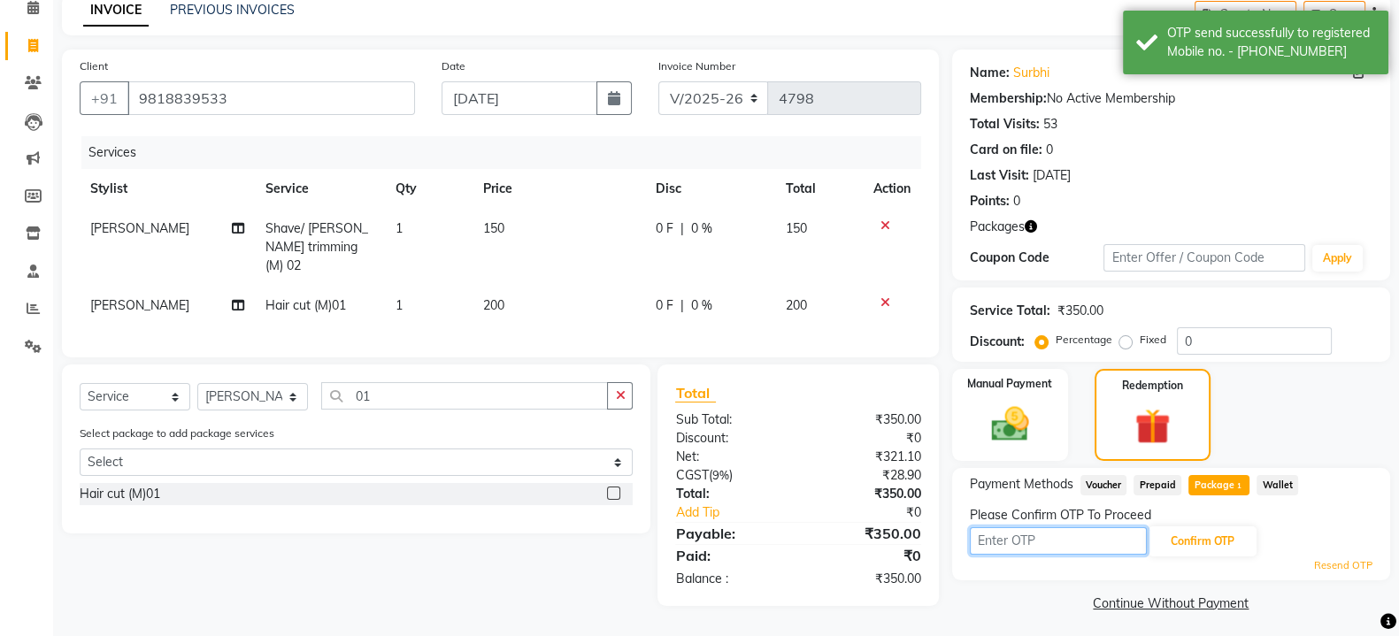
click at [1010, 530] on input "text" at bounding box center [1058, 540] width 177 height 27
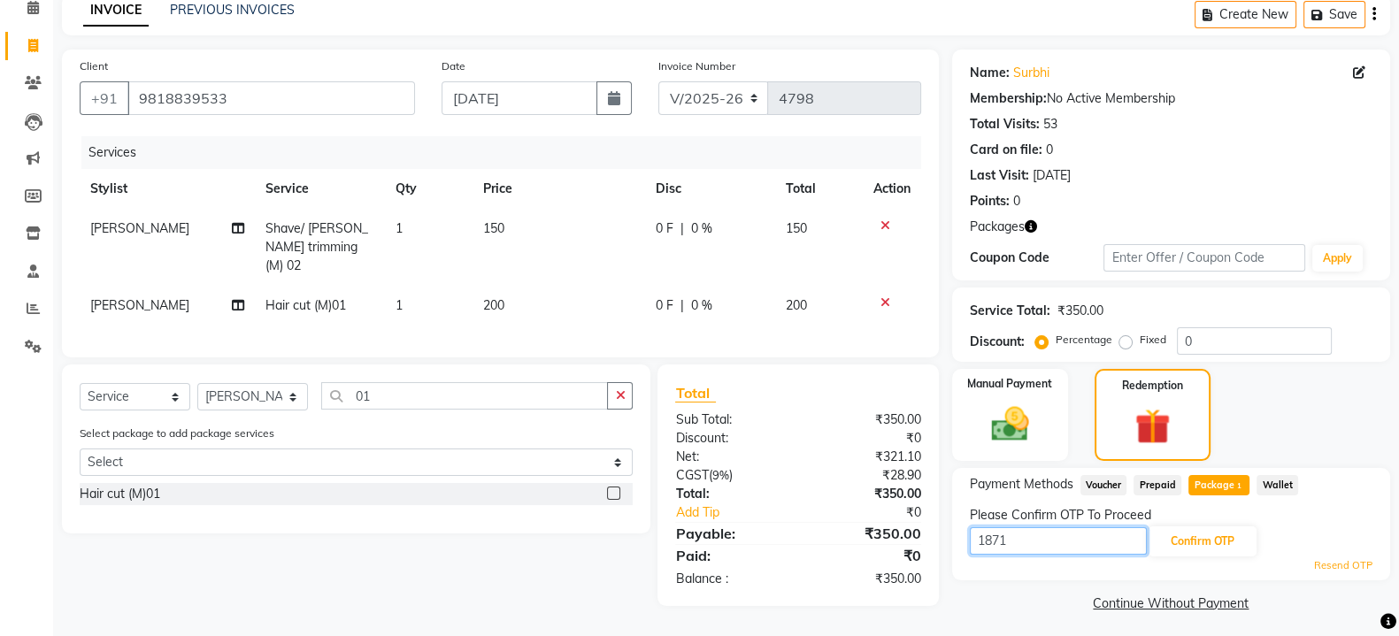
click at [1051, 541] on input "1871" at bounding box center [1058, 540] width 177 height 27
type input "1"
click at [1033, 537] on input "text" at bounding box center [1058, 540] width 177 height 27
click at [1234, 540] on button "Confirm OTP" at bounding box center [1202, 541] width 108 height 30
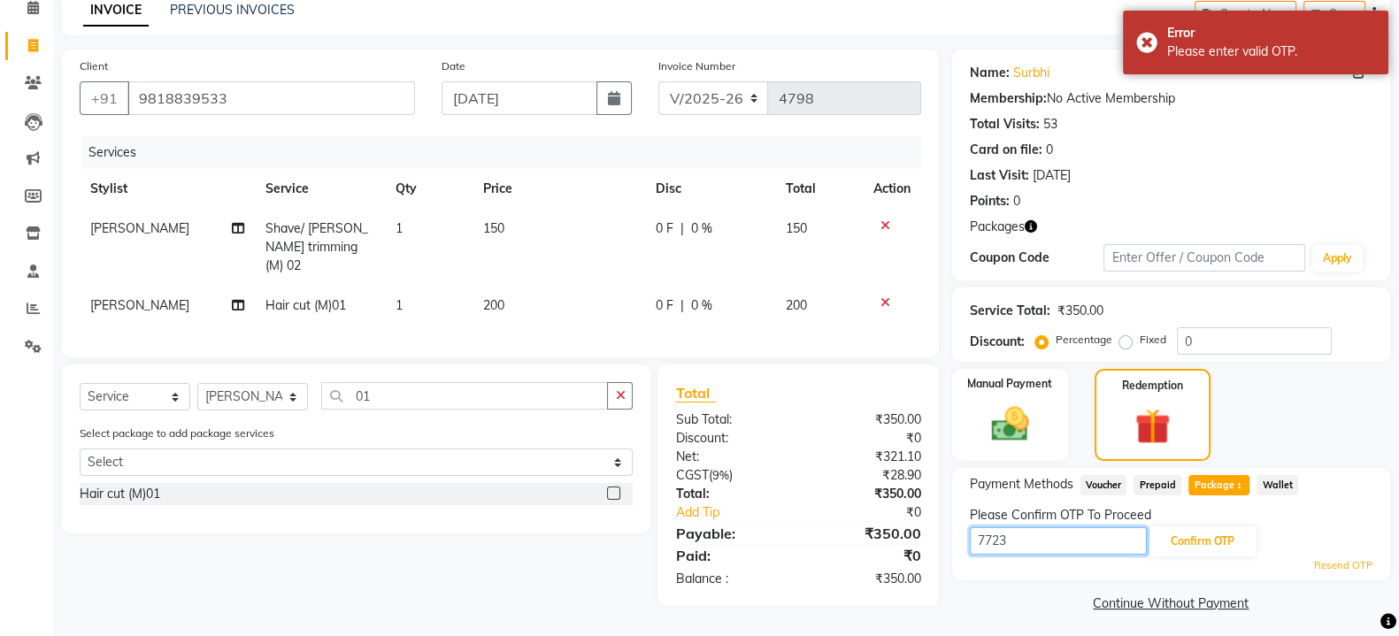
click at [1031, 549] on input "7723" at bounding box center [1058, 540] width 177 height 27
type input "7"
click at [1018, 539] on input "text" at bounding box center [1058, 540] width 177 height 27
type input "1871"
click at [1195, 539] on button "Confirm OTP" at bounding box center [1202, 541] width 108 height 30
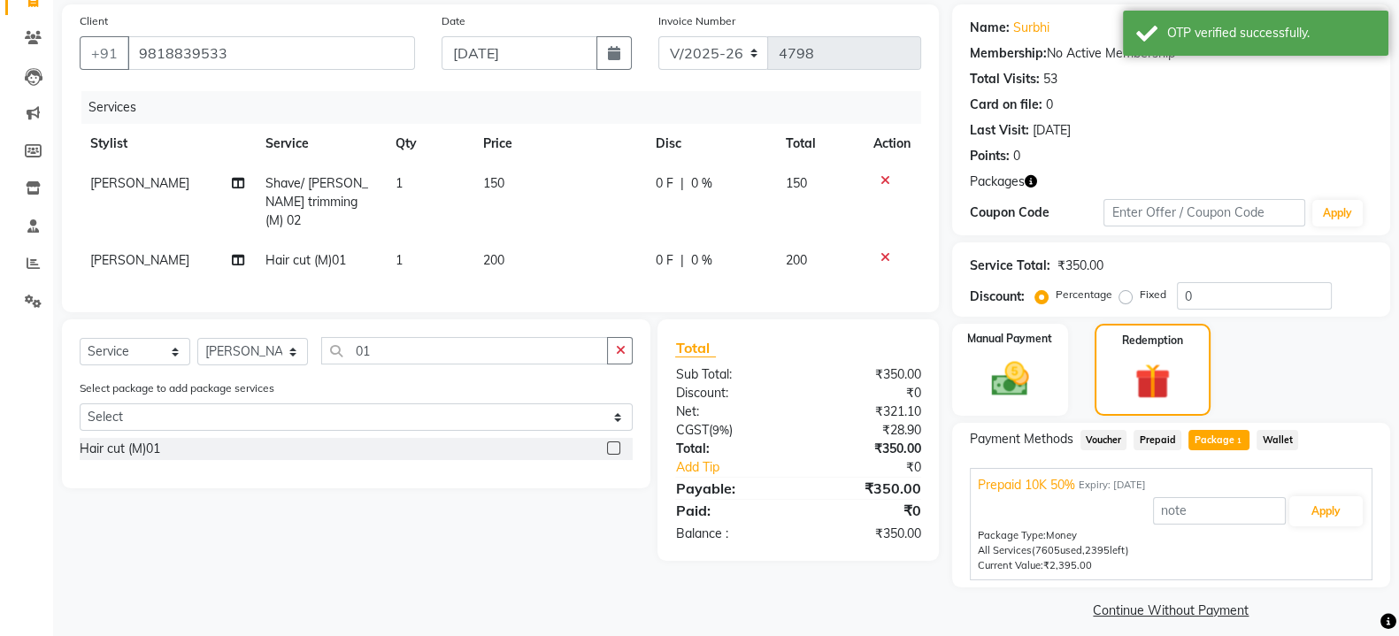
scroll to position [142, 0]
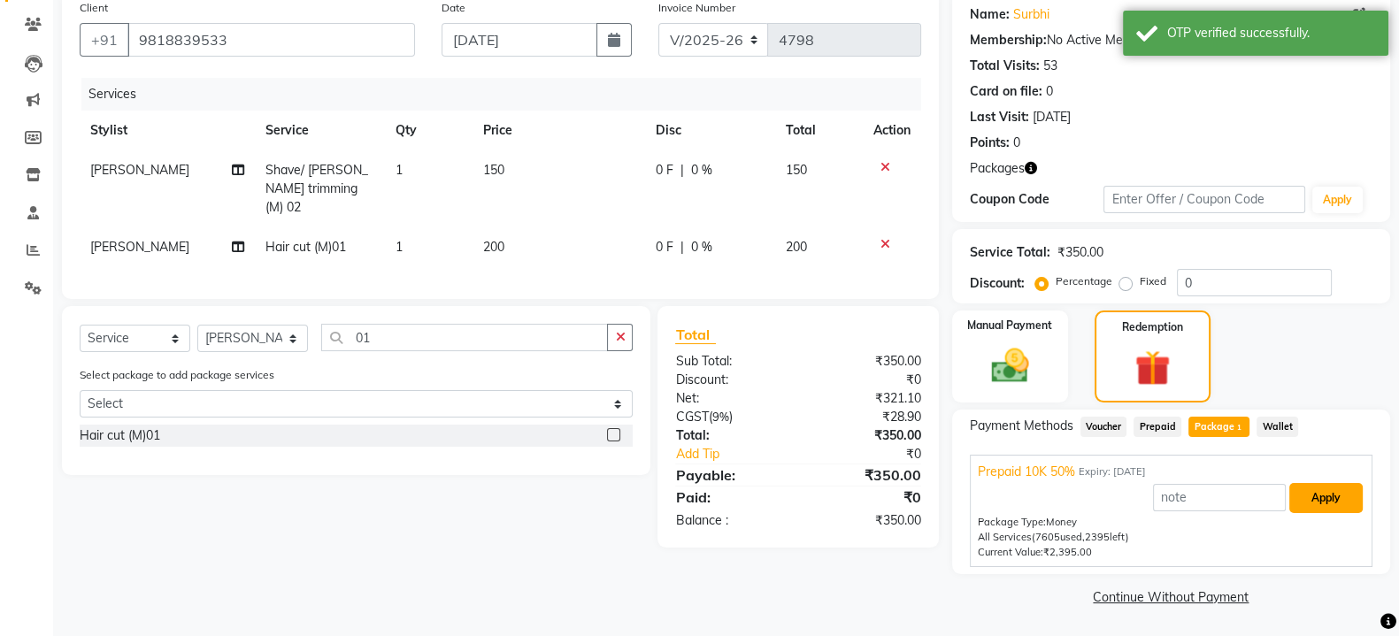
click at [1330, 500] on button "Apply" at bounding box center [1325, 498] width 73 height 30
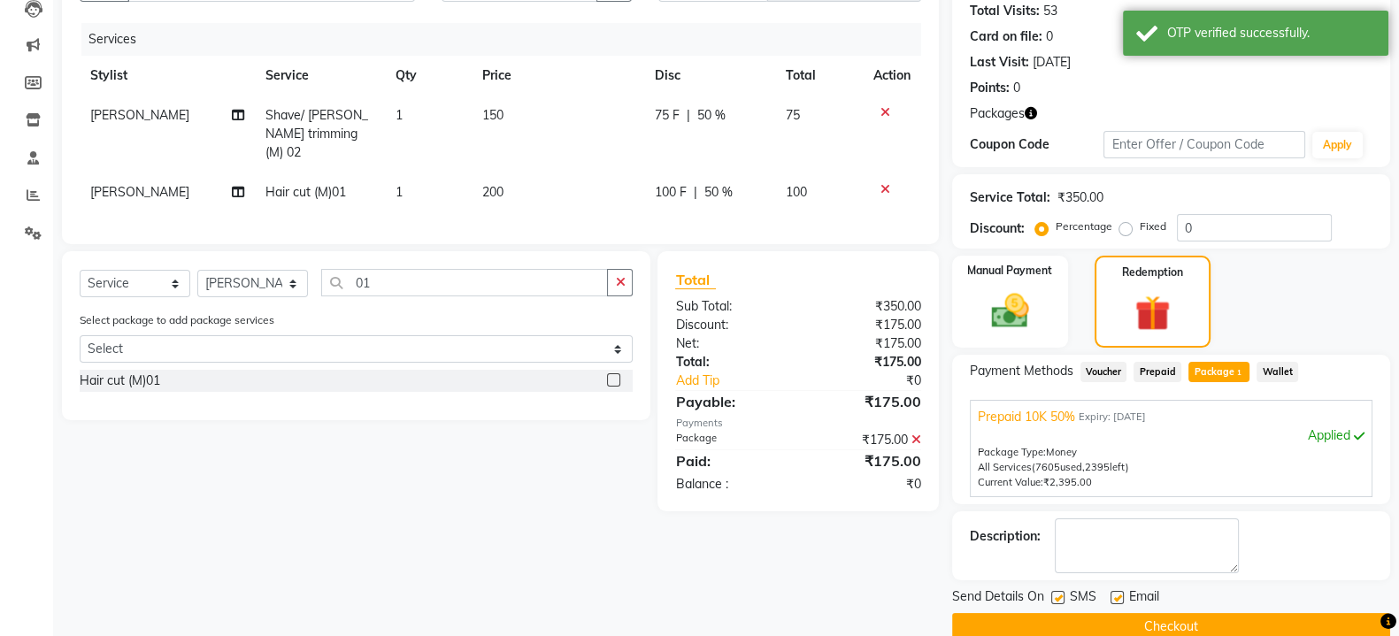
scroll to position [226, 0]
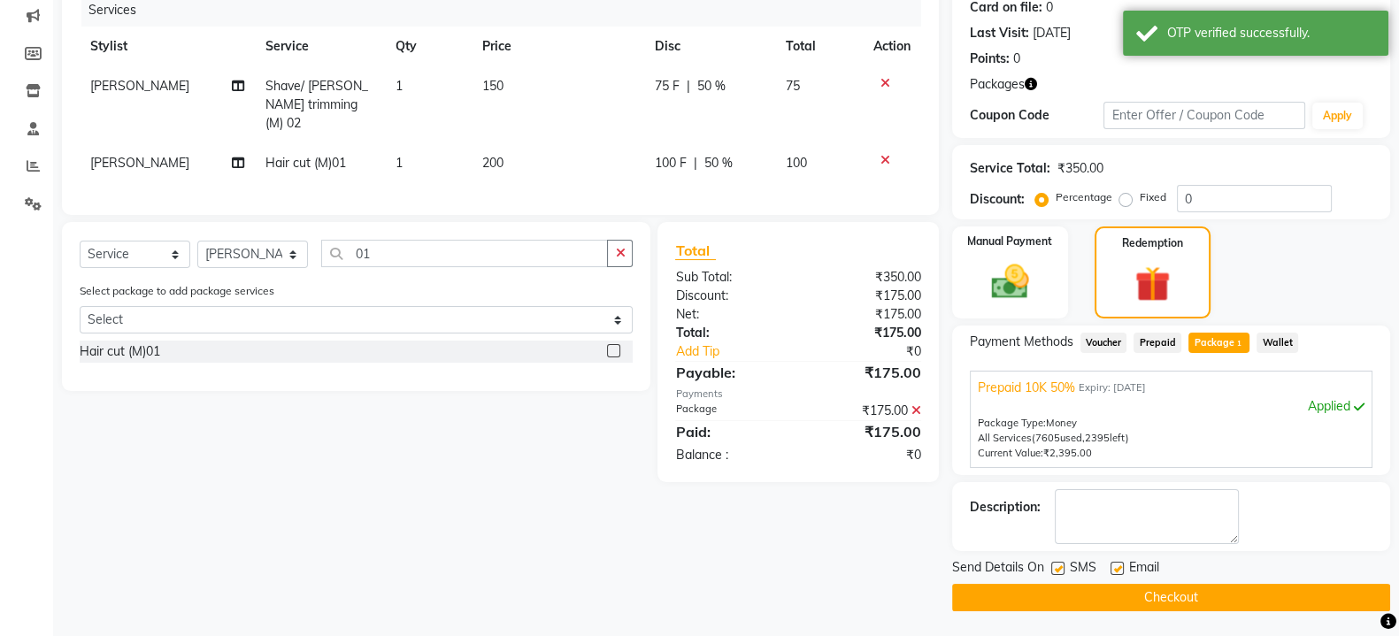
click at [1165, 587] on button "Checkout" at bounding box center [1171, 597] width 438 height 27
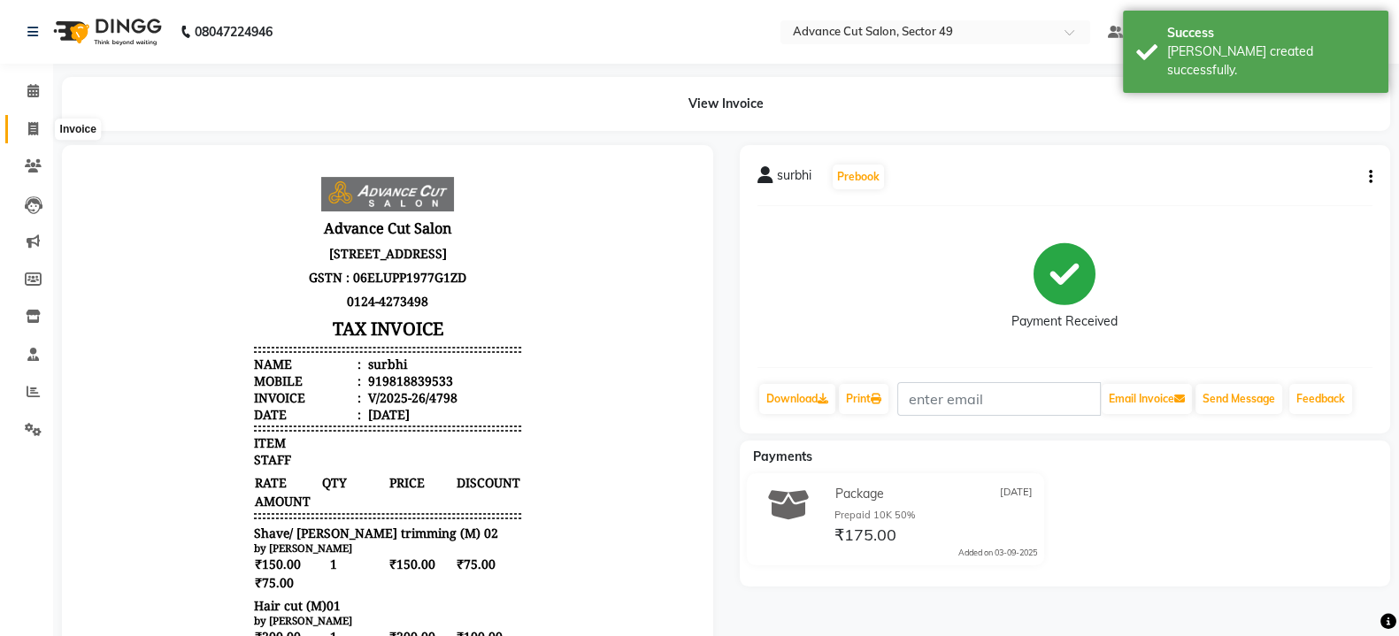
click at [30, 130] on icon at bounding box center [33, 128] width 10 height 13
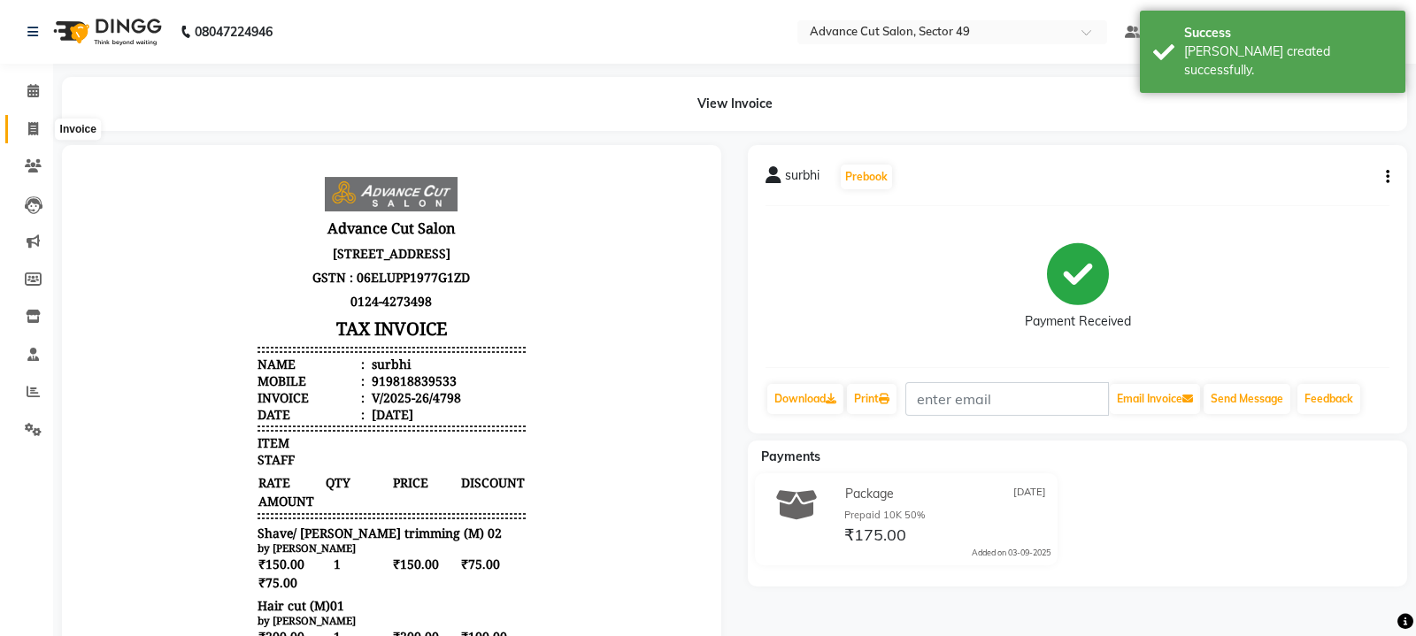
select select "4616"
select select "service"
